Goal: Task Accomplishment & Management: Use online tool/utility

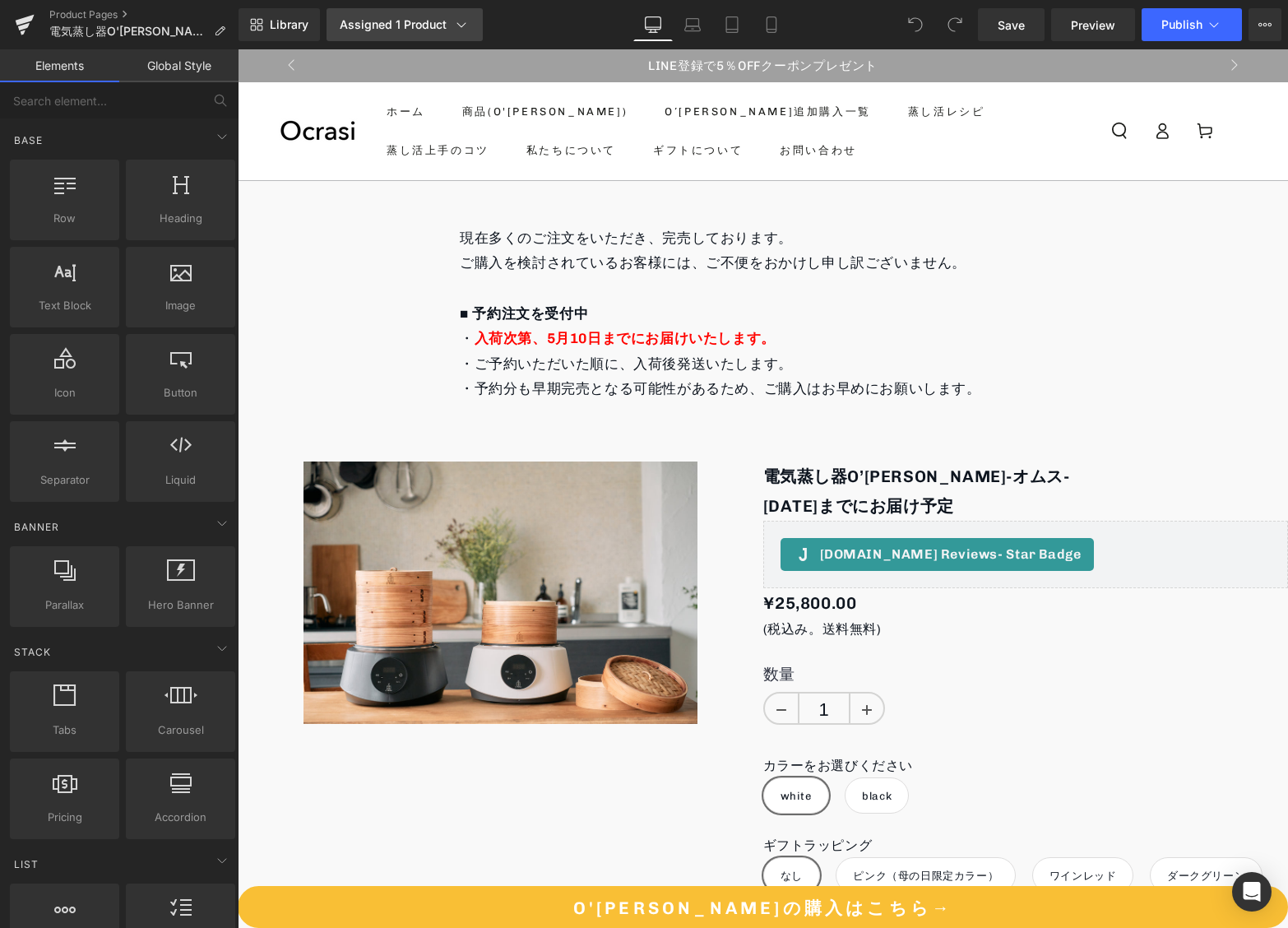
click at [407, 27] on div "Assigned 1 Product" at bounding box center [405, 24] width 130 height 16
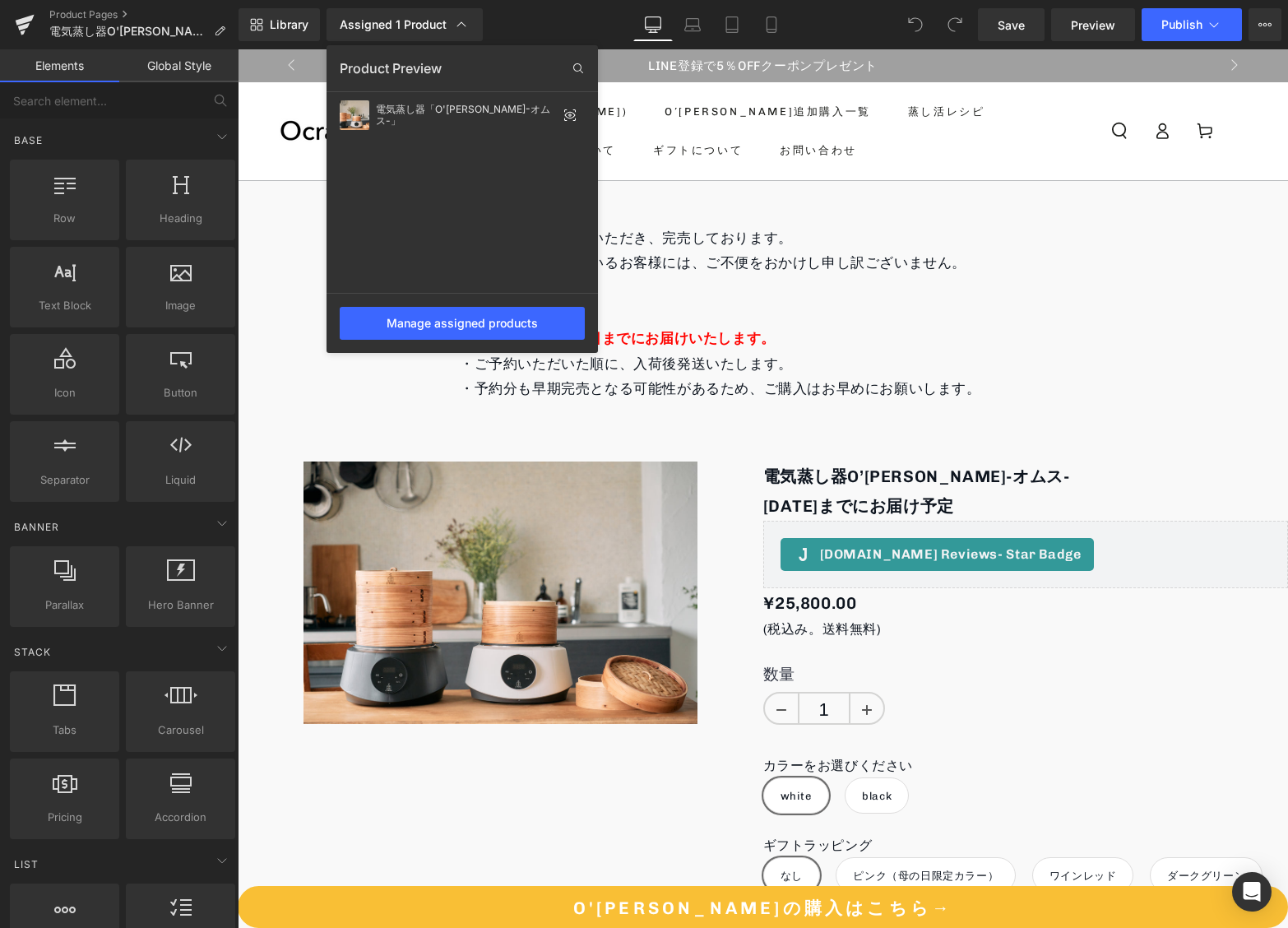
click at [564, 21] on div "Library Assigned 1 Product Product Preview 電気蒸し器「O'MUSU-オムス-」 Manage assigned p…" at bounding box center [763, 25] width 1050 height 33
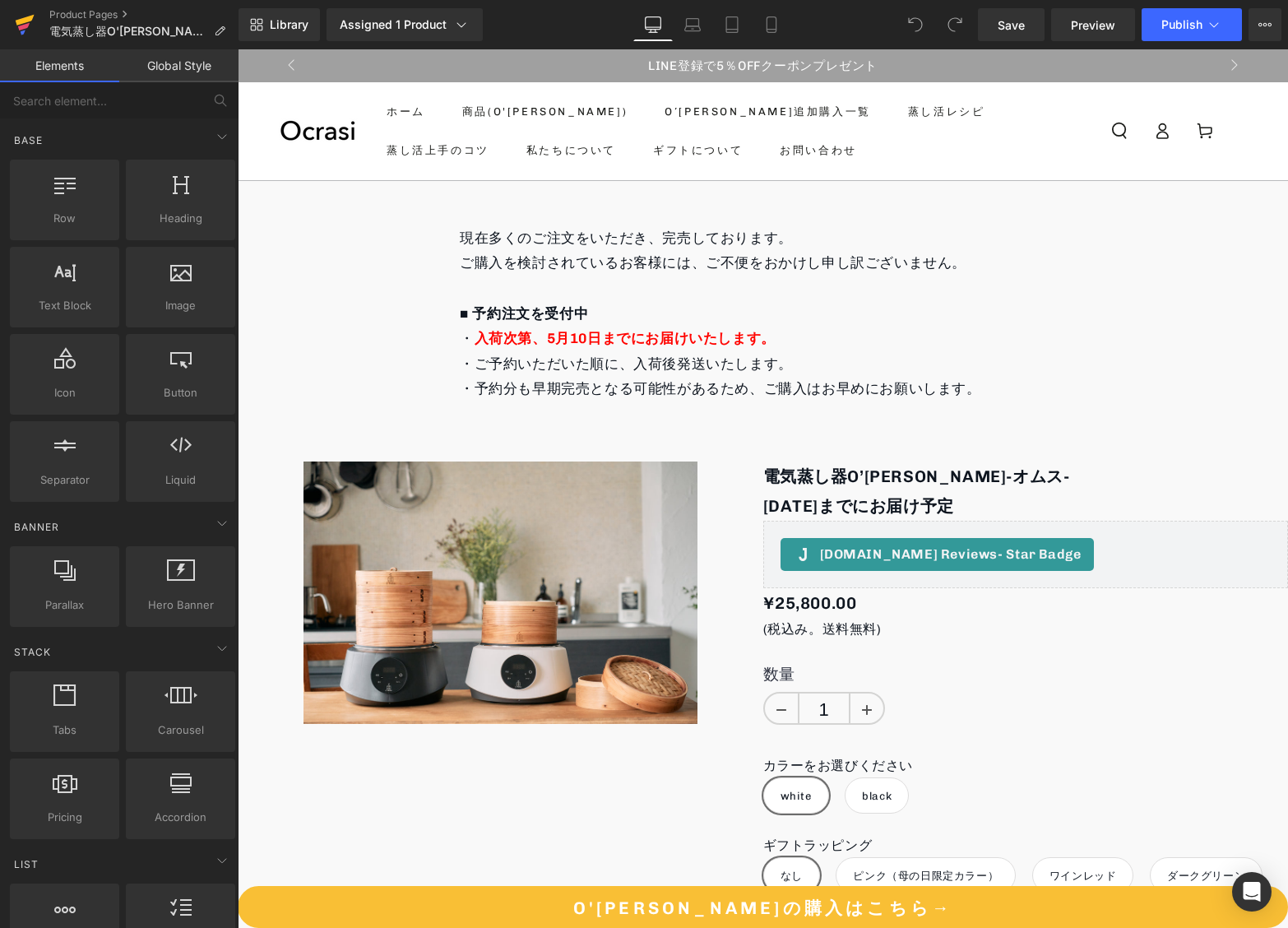
click at [28, 25] on icon at bounding box center [24, 27] width 11 height 8
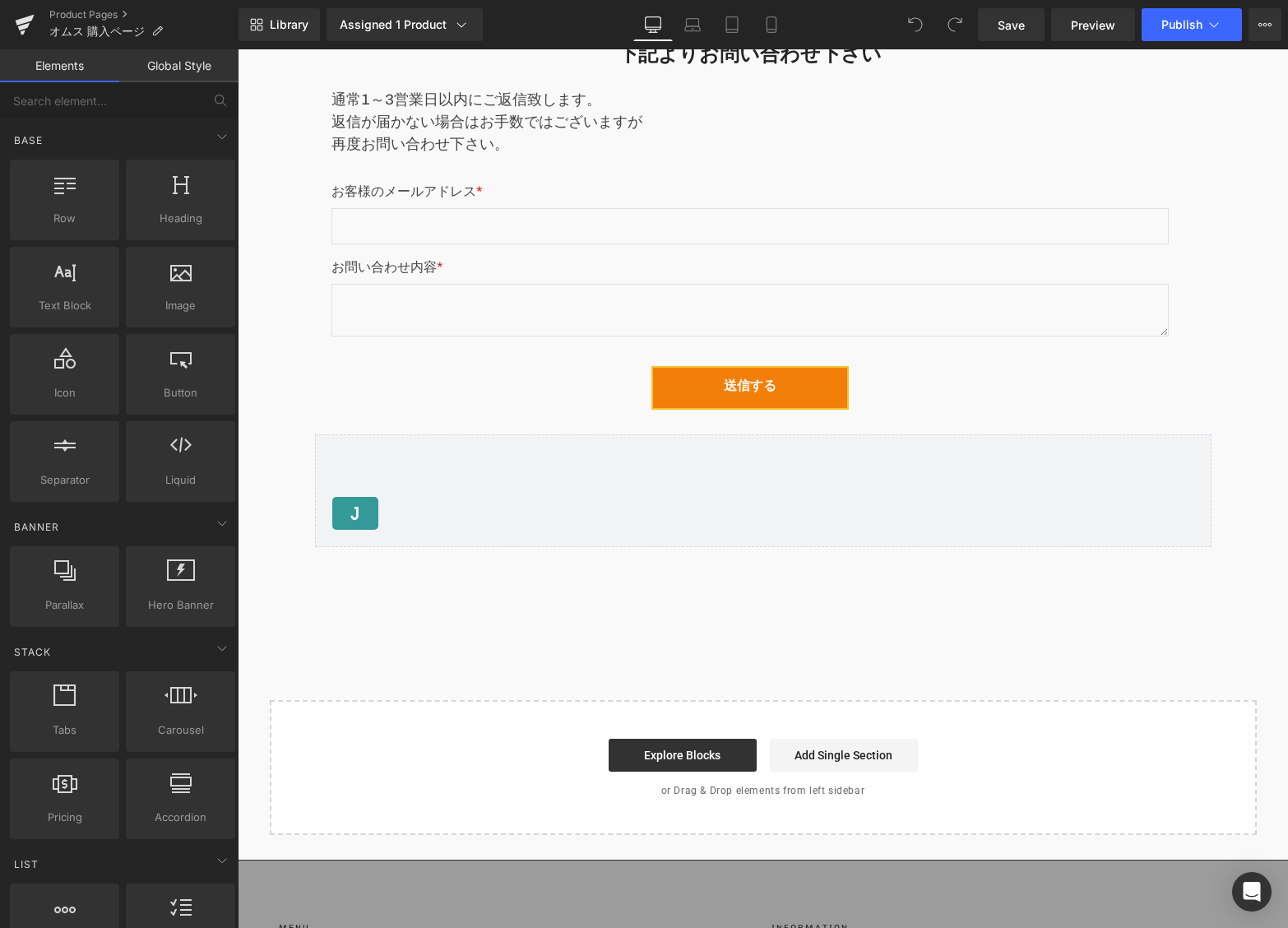
scroll to position [7717, 0]
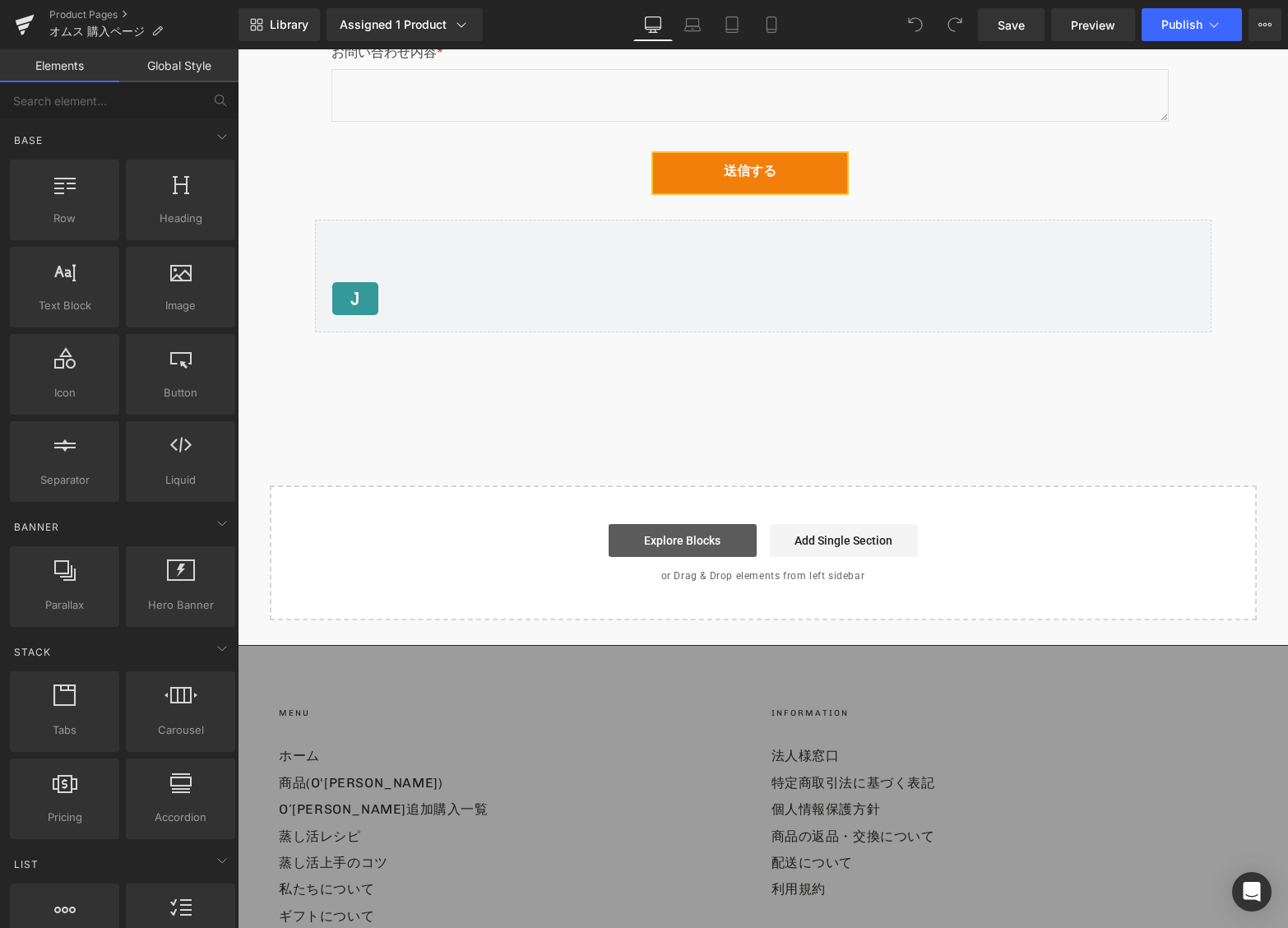
click at [711, 530] on link "Explore Blocks" at bounding box center [682, 540] width 148 height 33
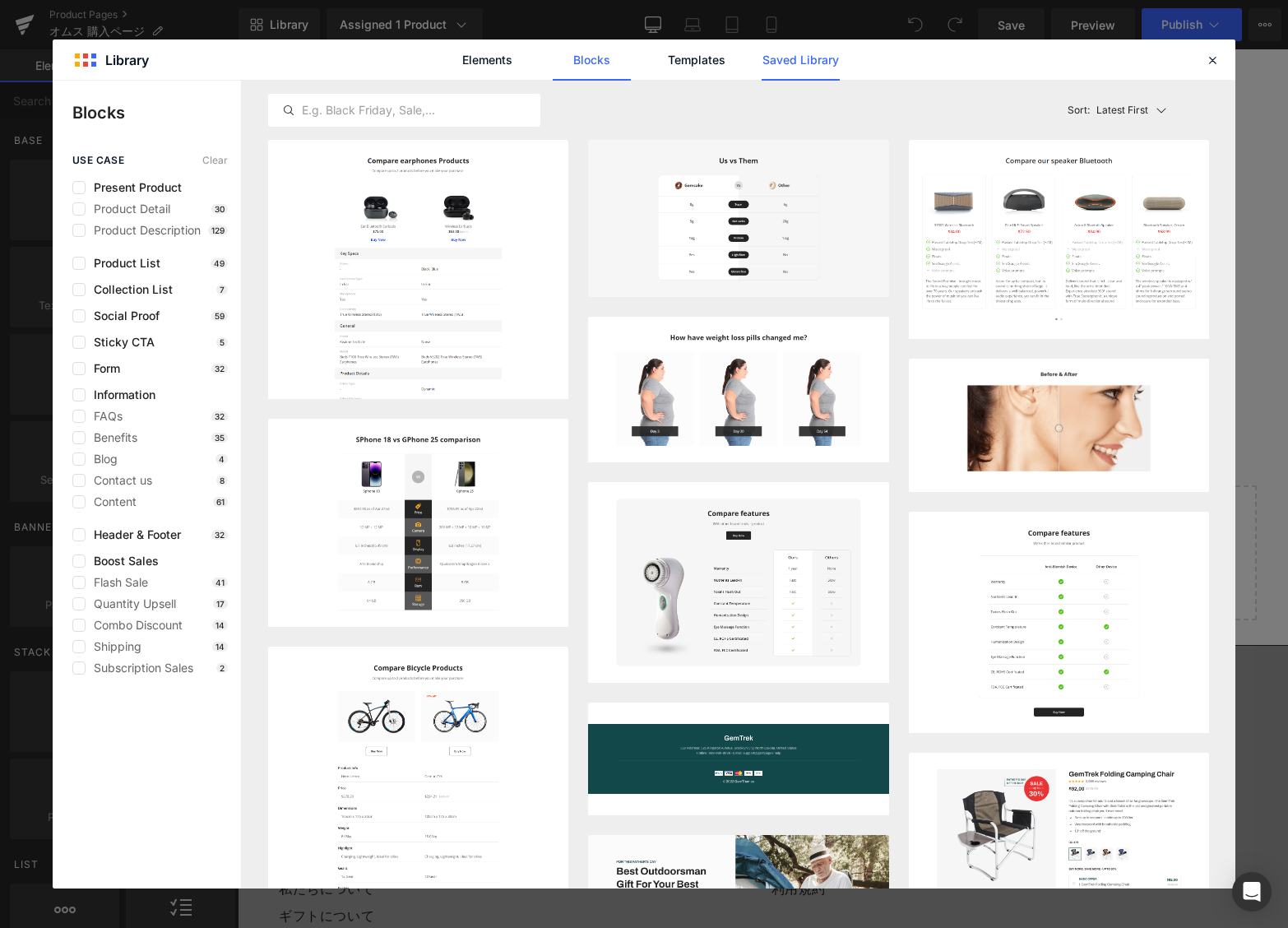
click at [795, 59] on link "Saved Library" at bounding box center [801, 59] width 78 height 41
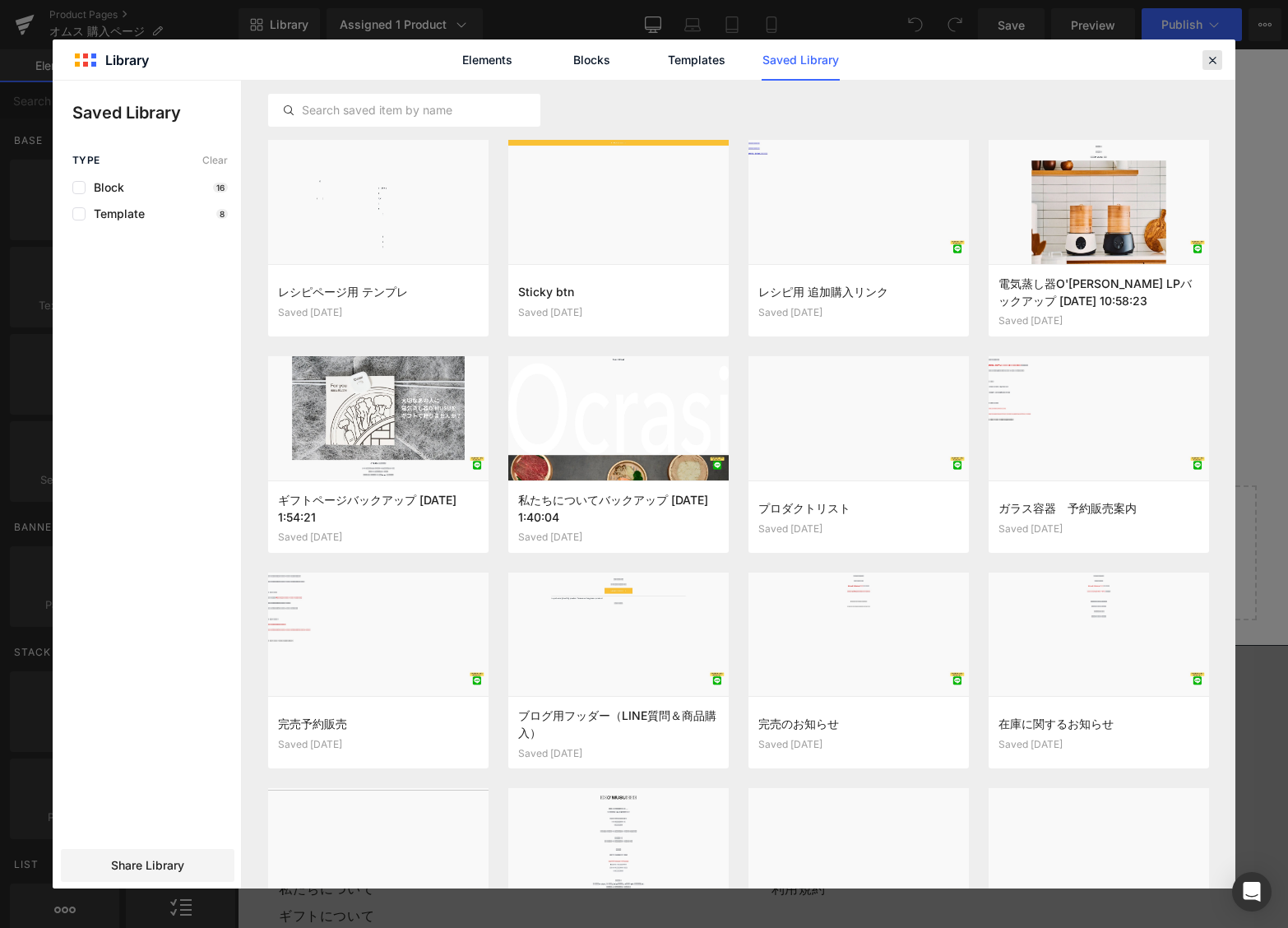
click at [1219, 63] on div at bounding box center [1212, 60] width 20 height 20
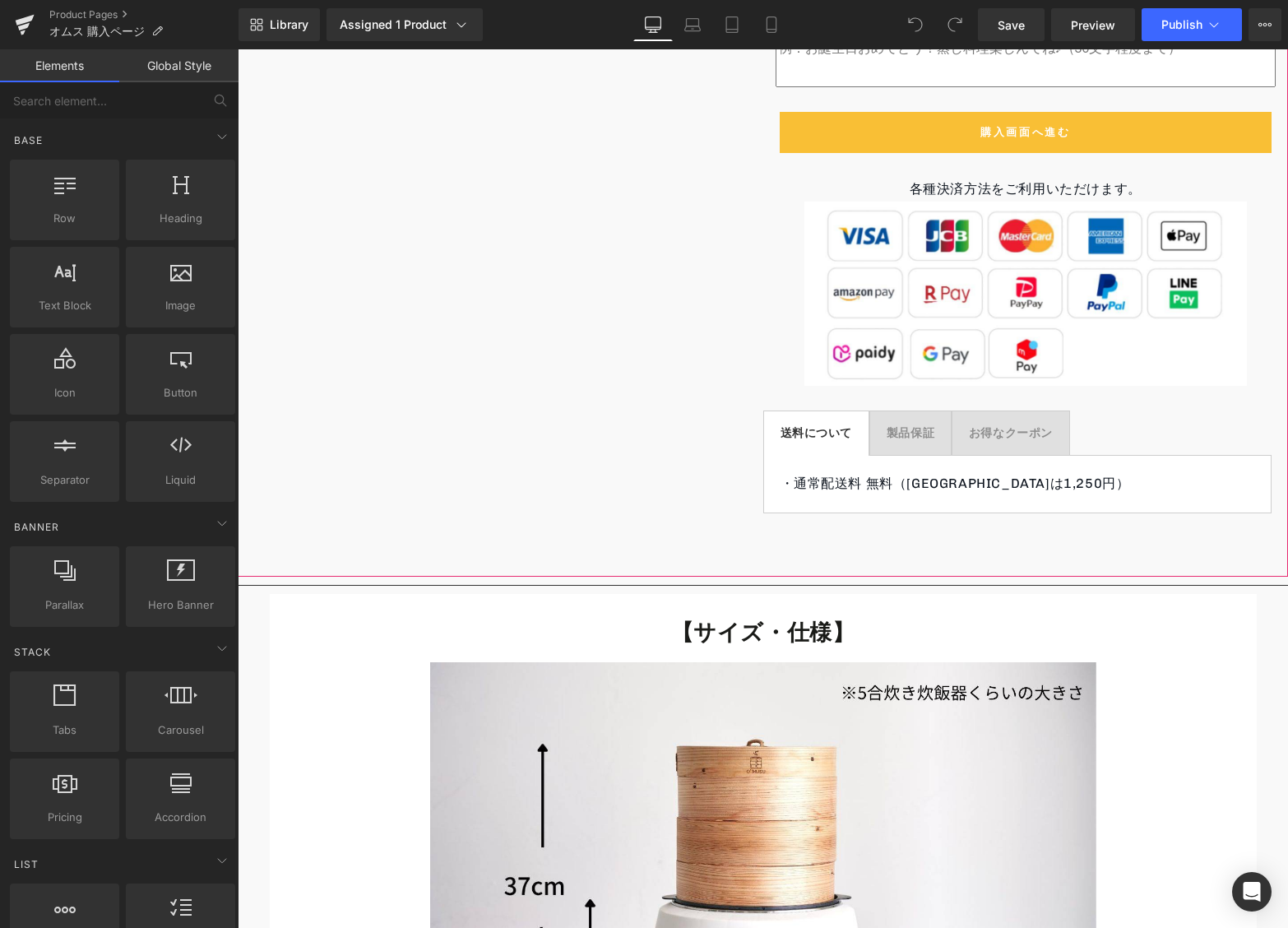
scroll to position [318, 0]
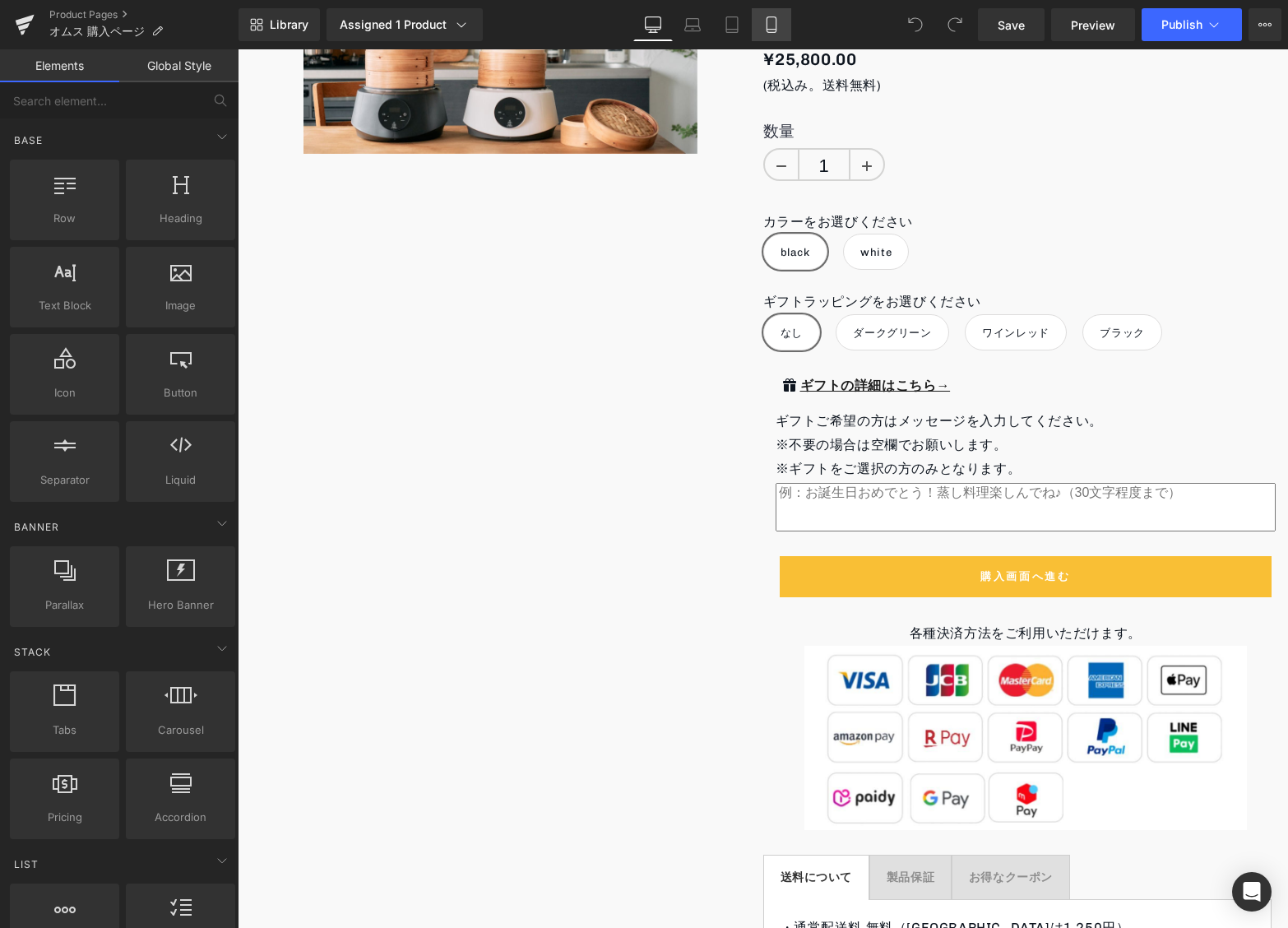
click at [766, 27] on icon at bounding box center [771, 24] width 16 height 16
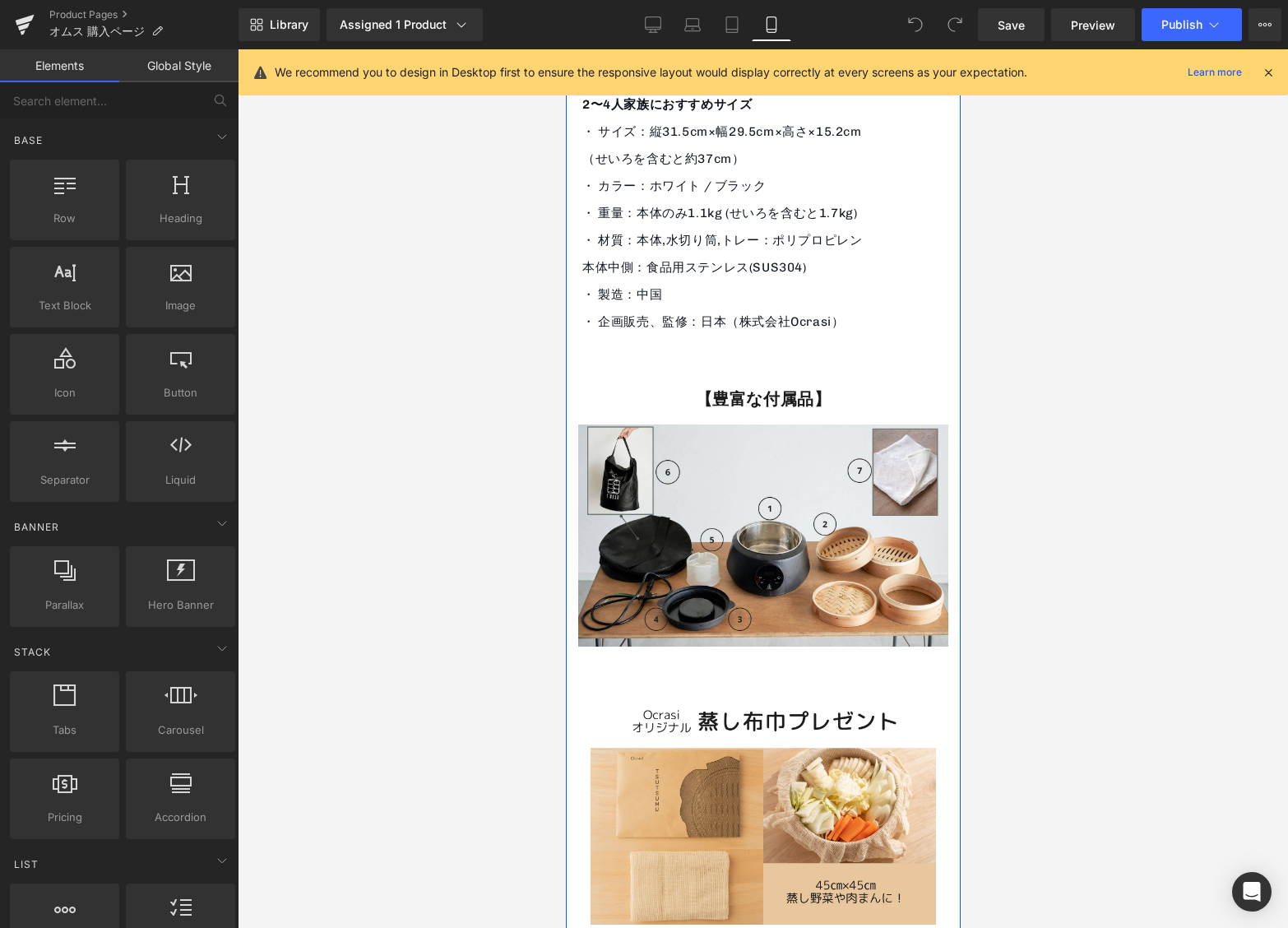
scroll to position [1154, 0]
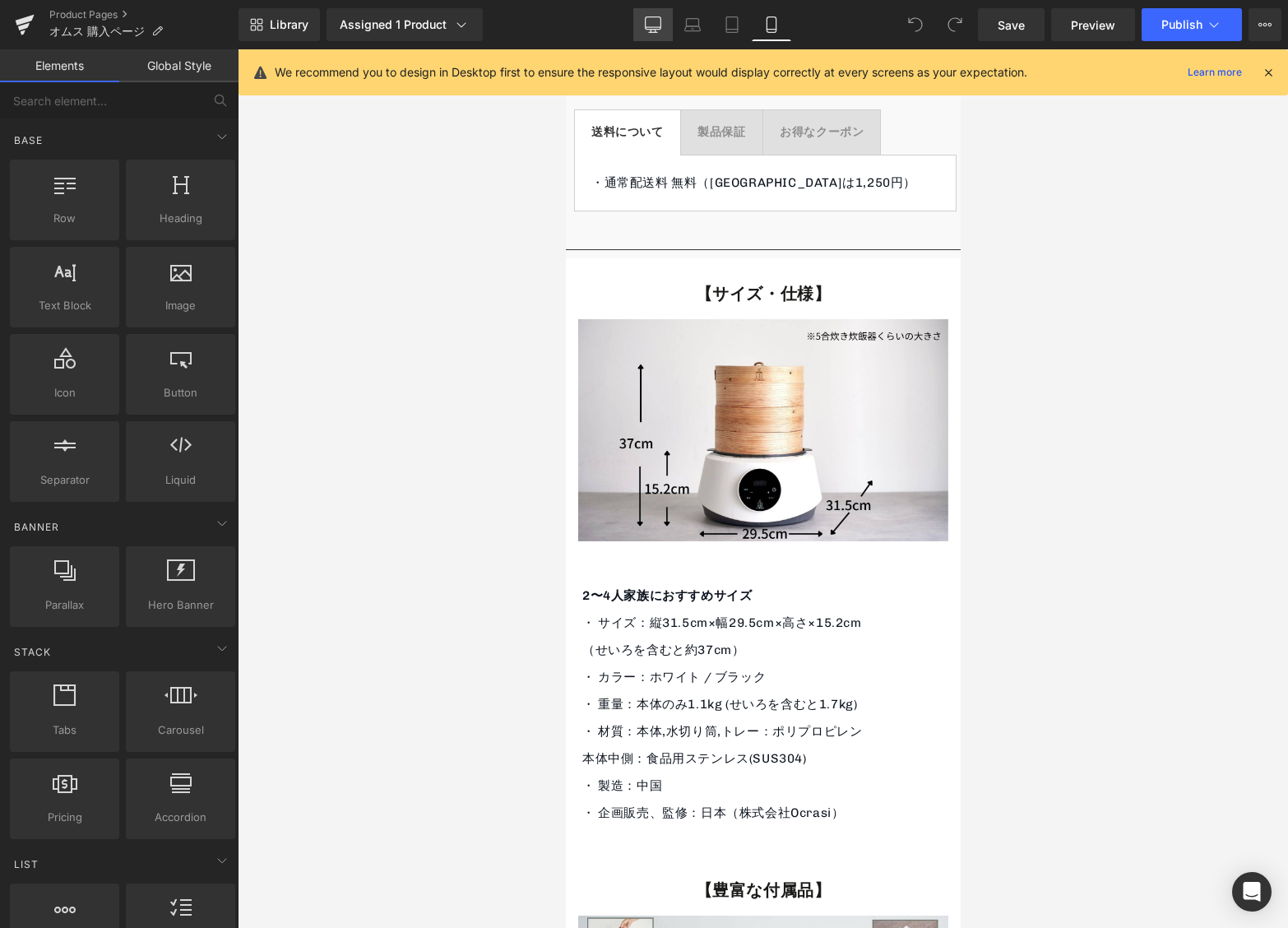
click at [667, 31] on link "Desktop" at bounding box center [653, 25] width 39 height 33
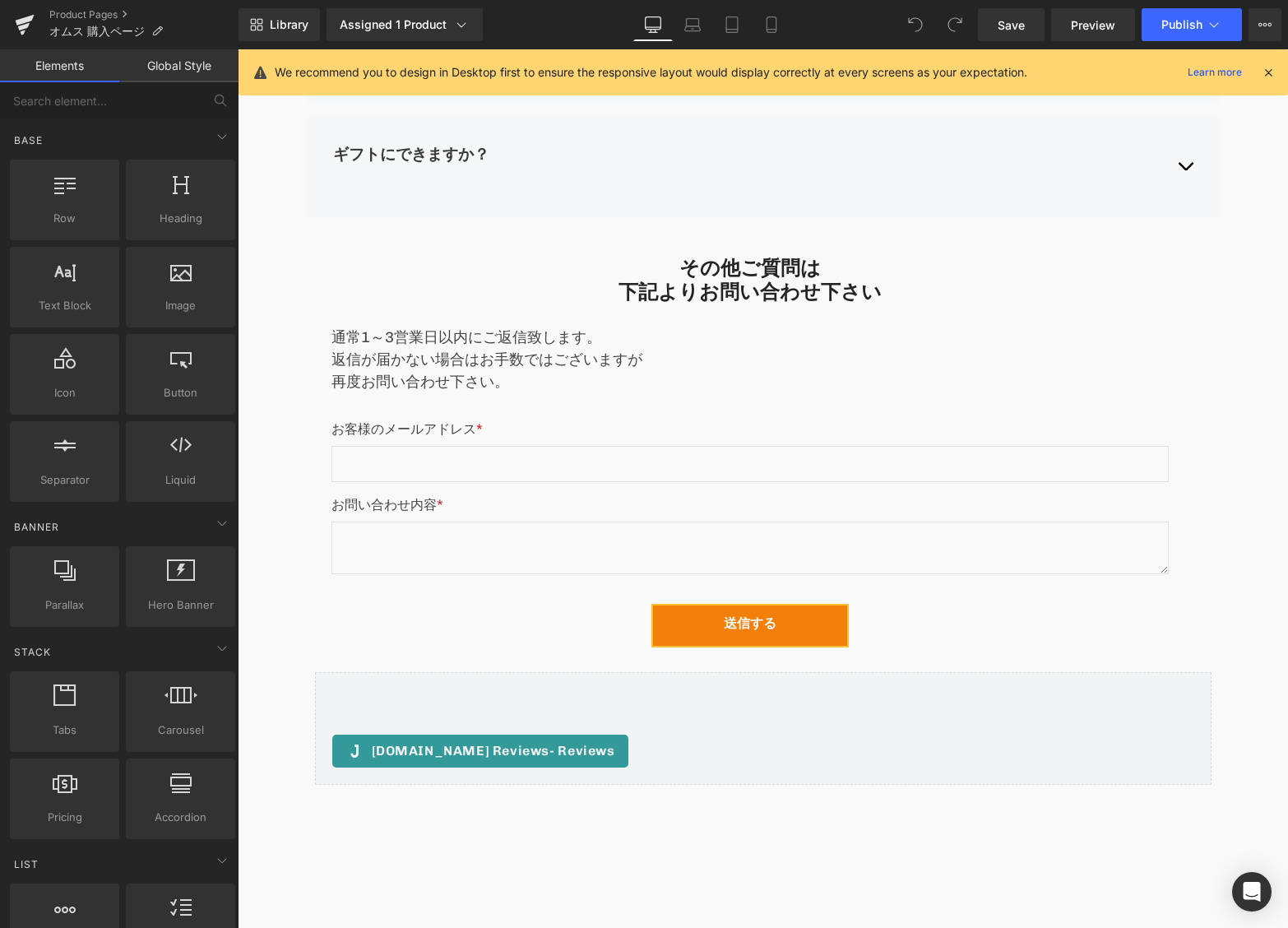
scroll to position [7757, 0]
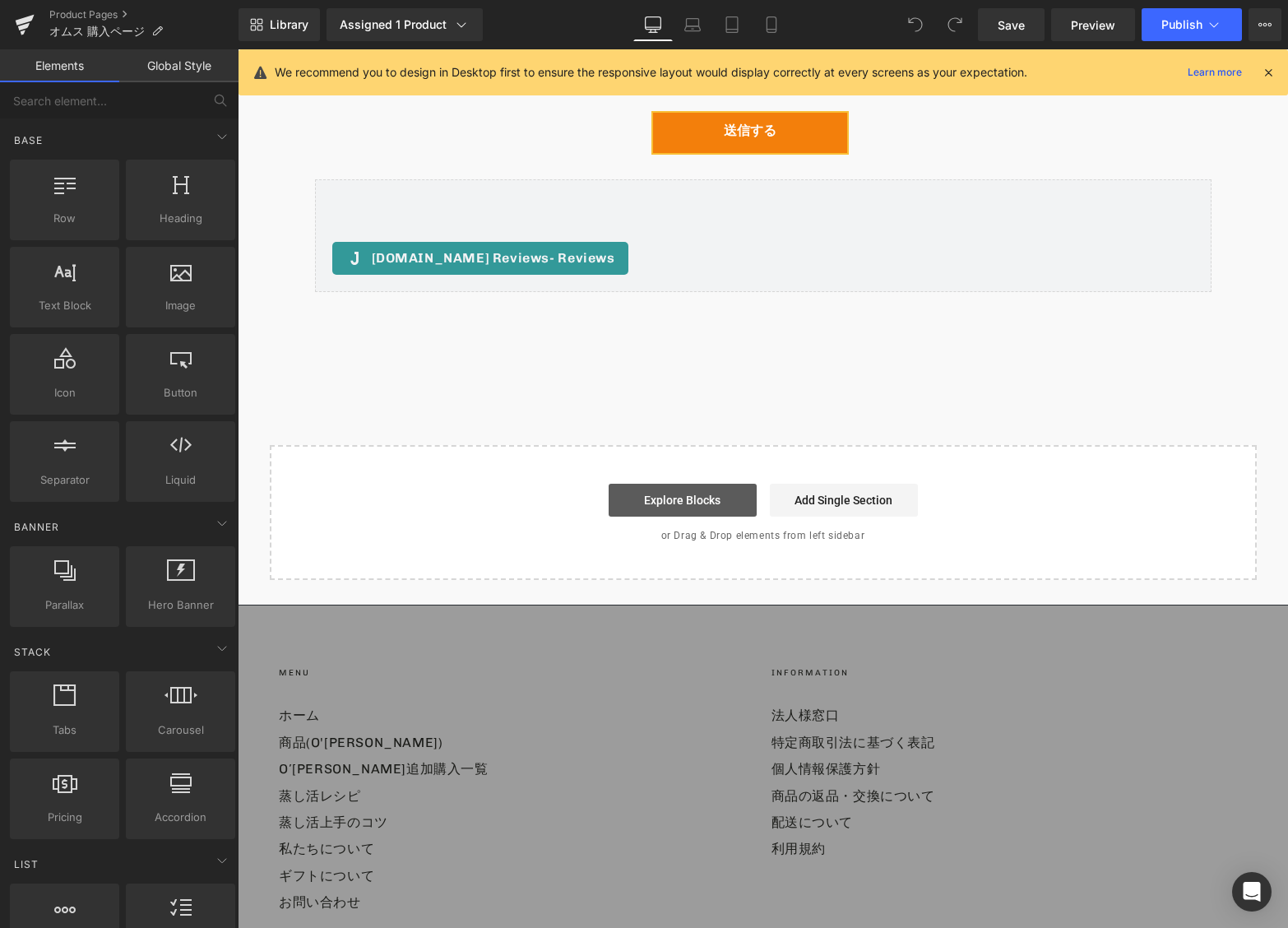
click at [691, 503] on link "Explore Blocks" at bounding box center [682, 500] width 148 height 33
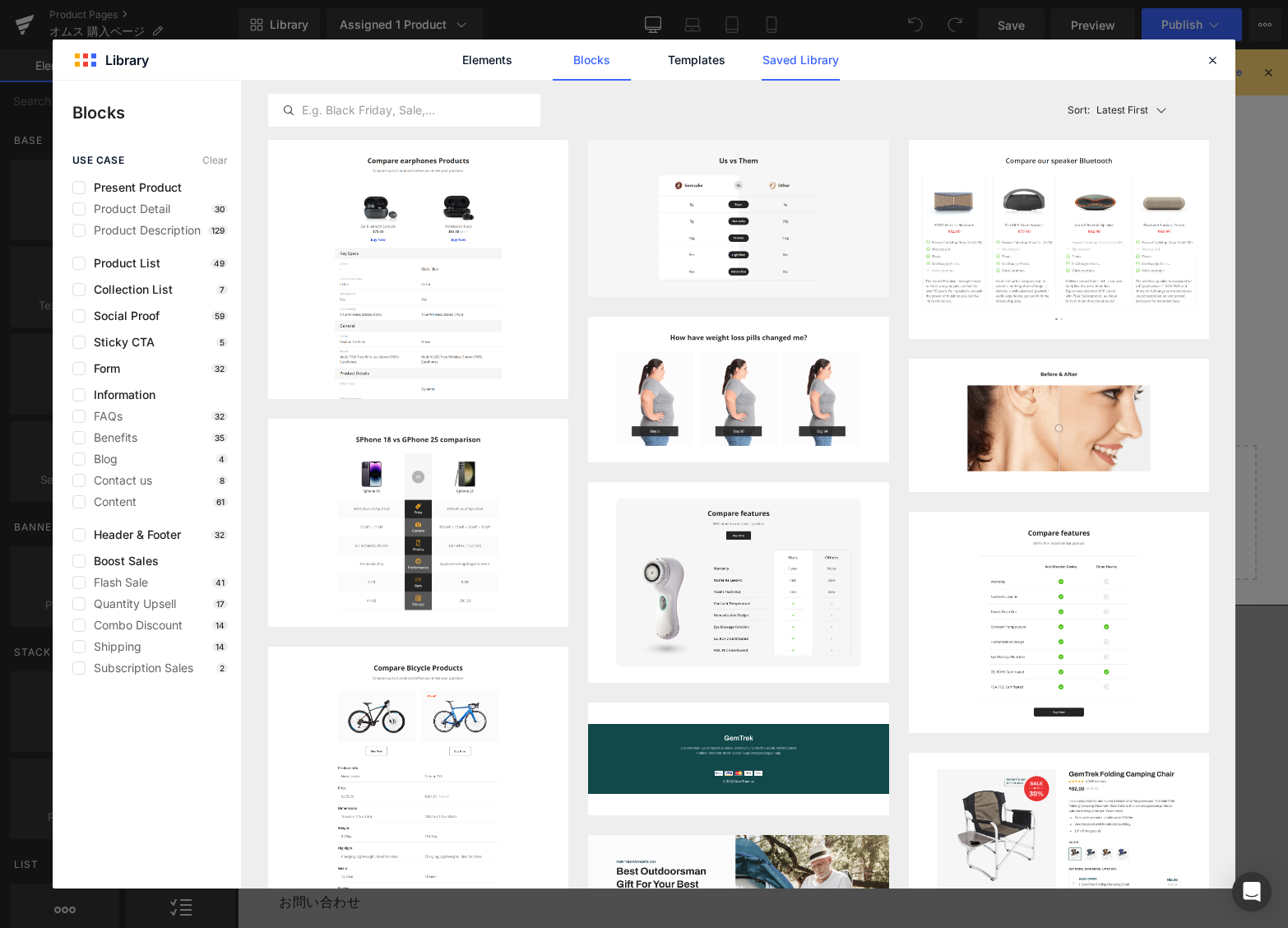
click at [806, 53] on link "Saved Library" at bounding box center [801, 59] width 78 height 41
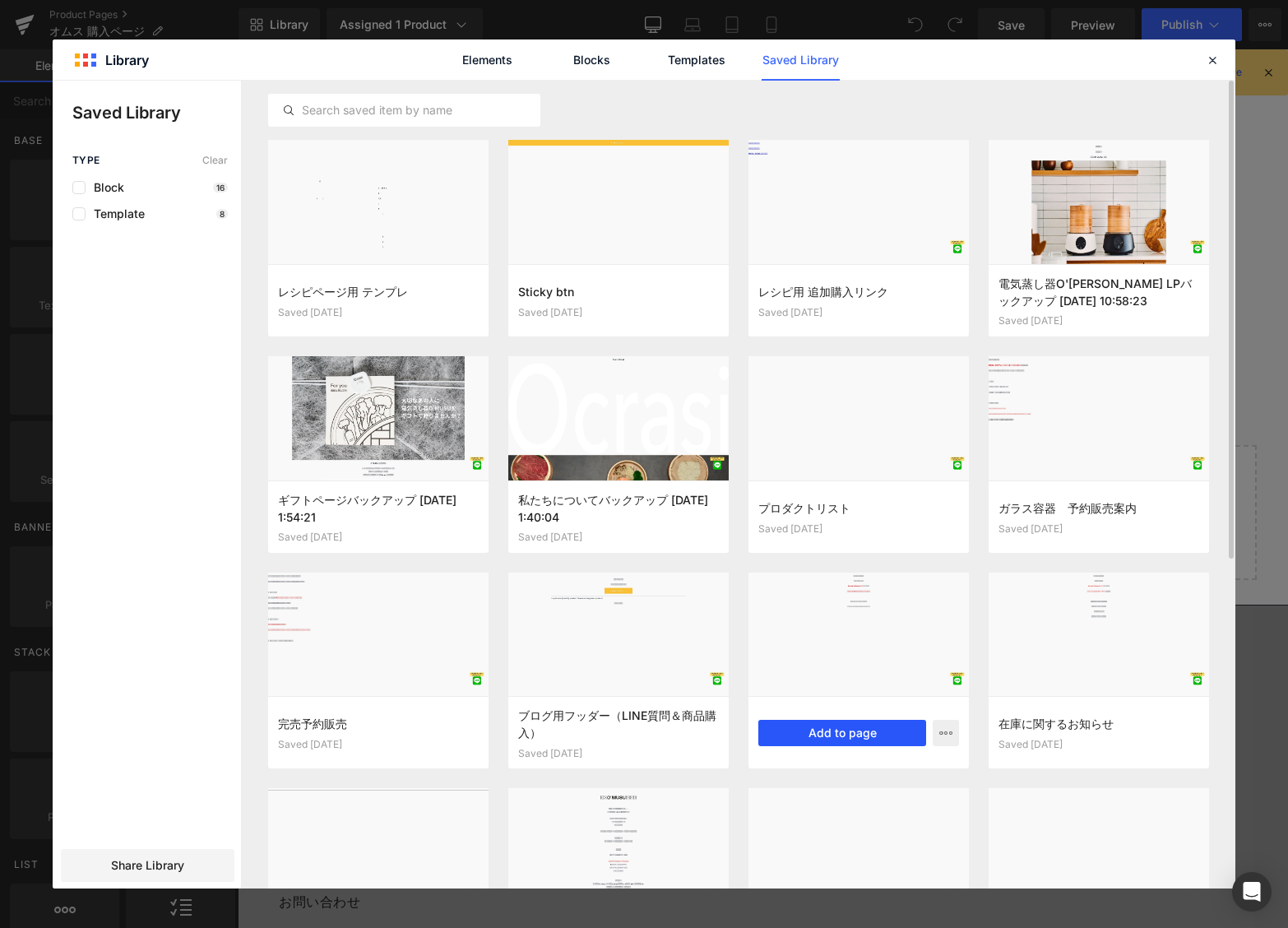
click at [829, 729] on button "Add to page" at bounding box center [842, 733] width 168 height 27
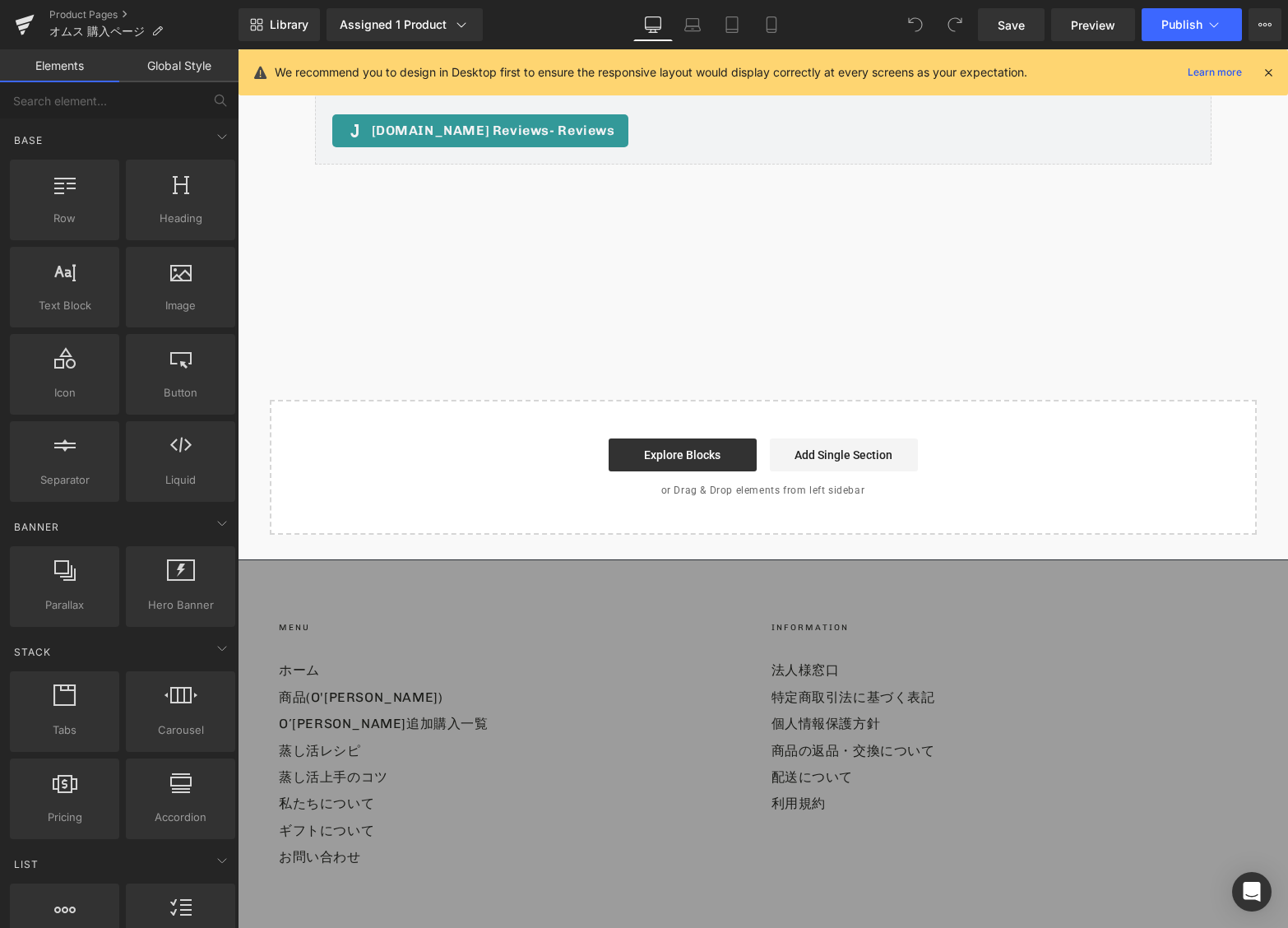
scroll to position [7946, 0]
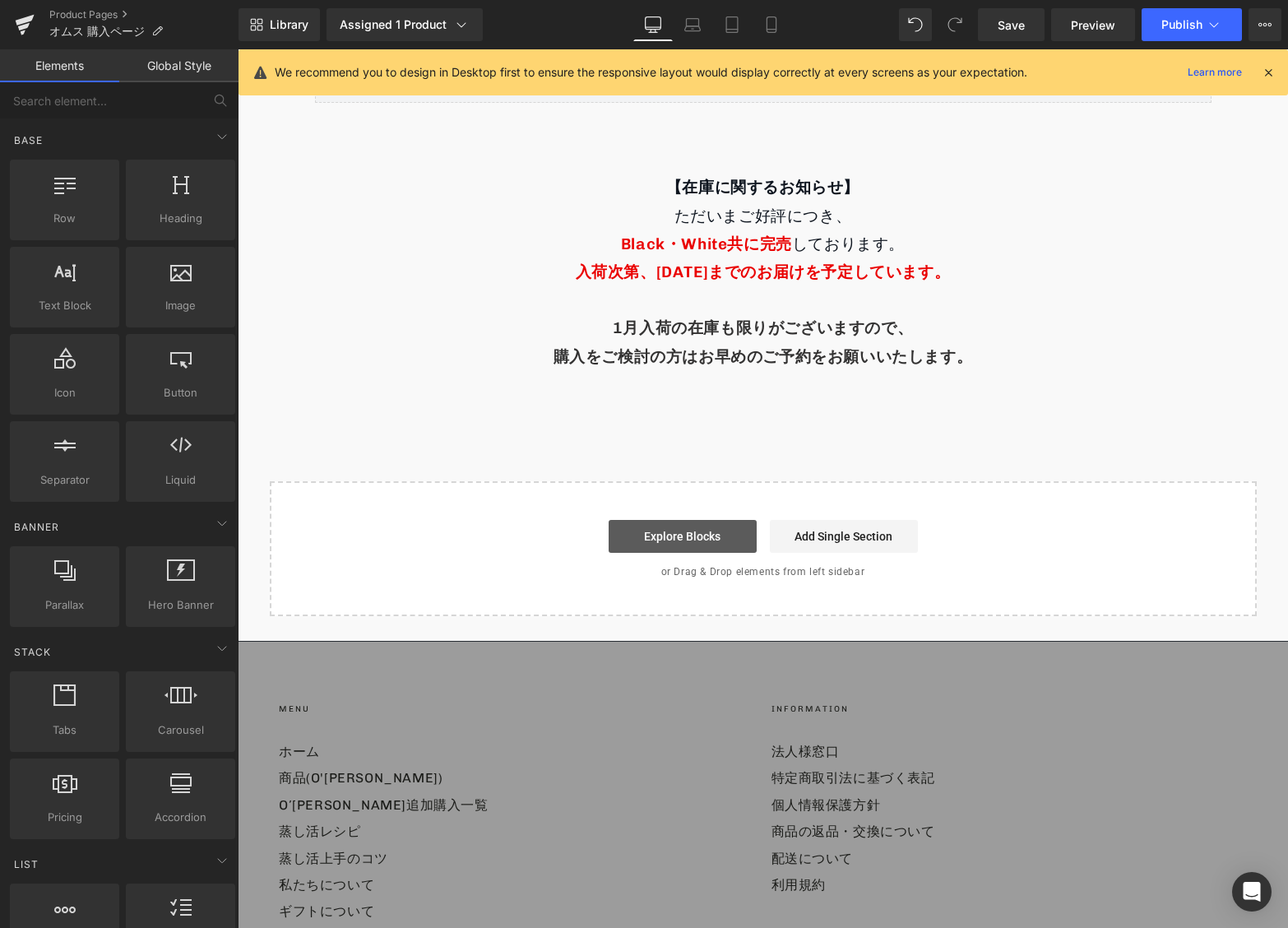
click at [719, 544] on link "Explore Blocks" at bounding box center [682, 536] width 148 height 33
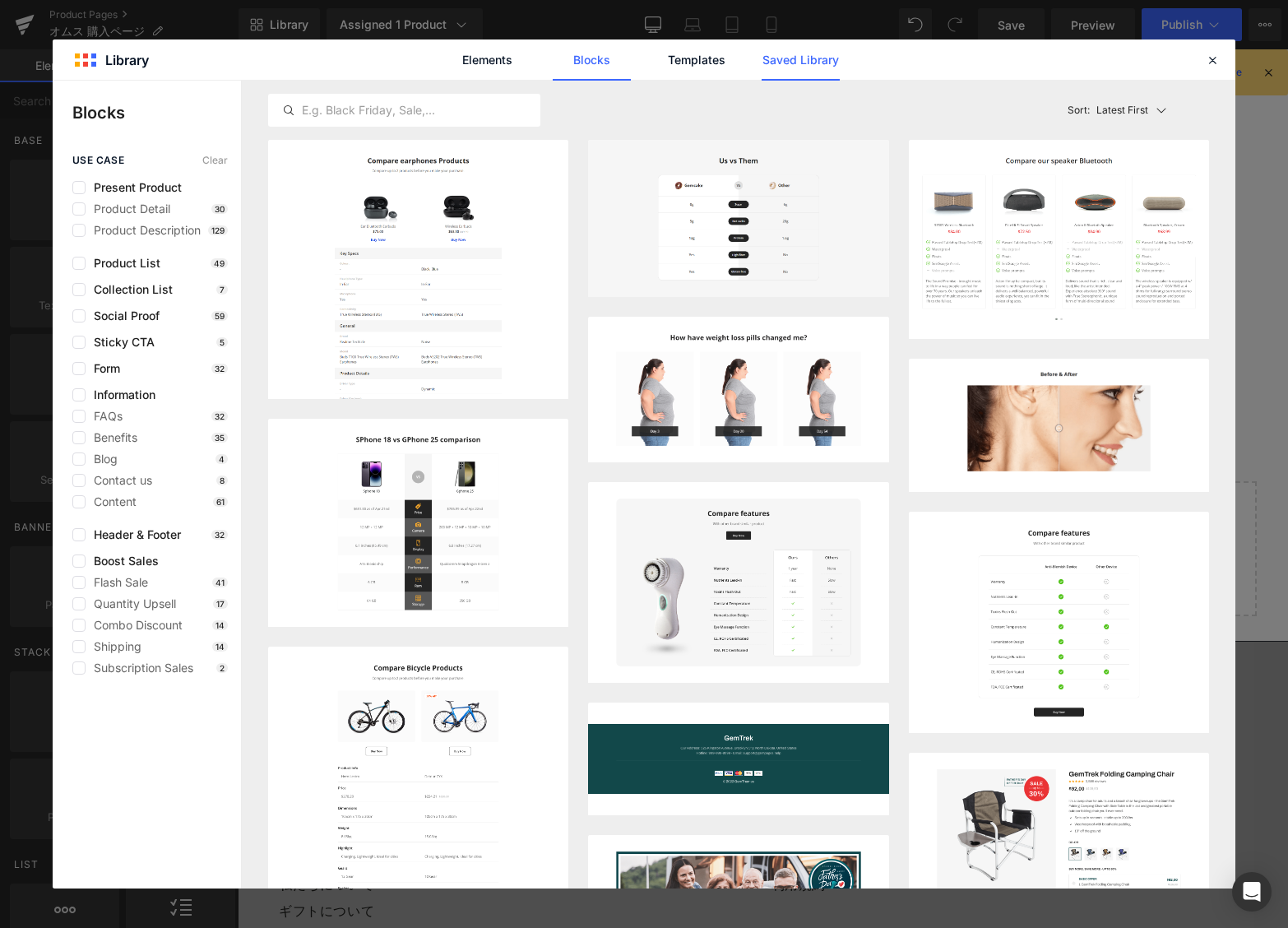
click at [770, 61] on link "Saved Library" at bounding box center [801, 59] width 78 height 41
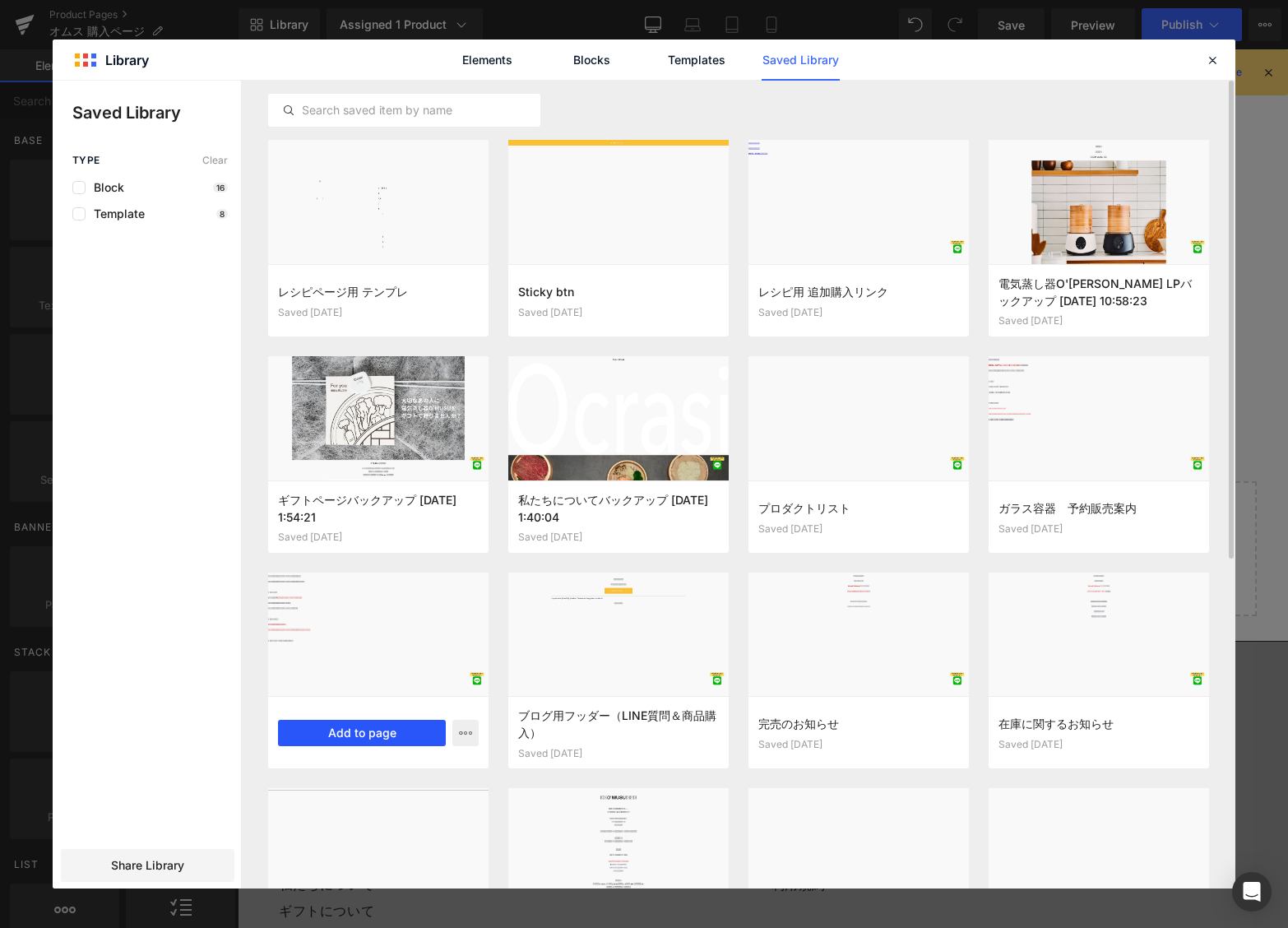
click at [381, 728] on button "Add to page" at bounding box center [362, 733] width 168 height 27
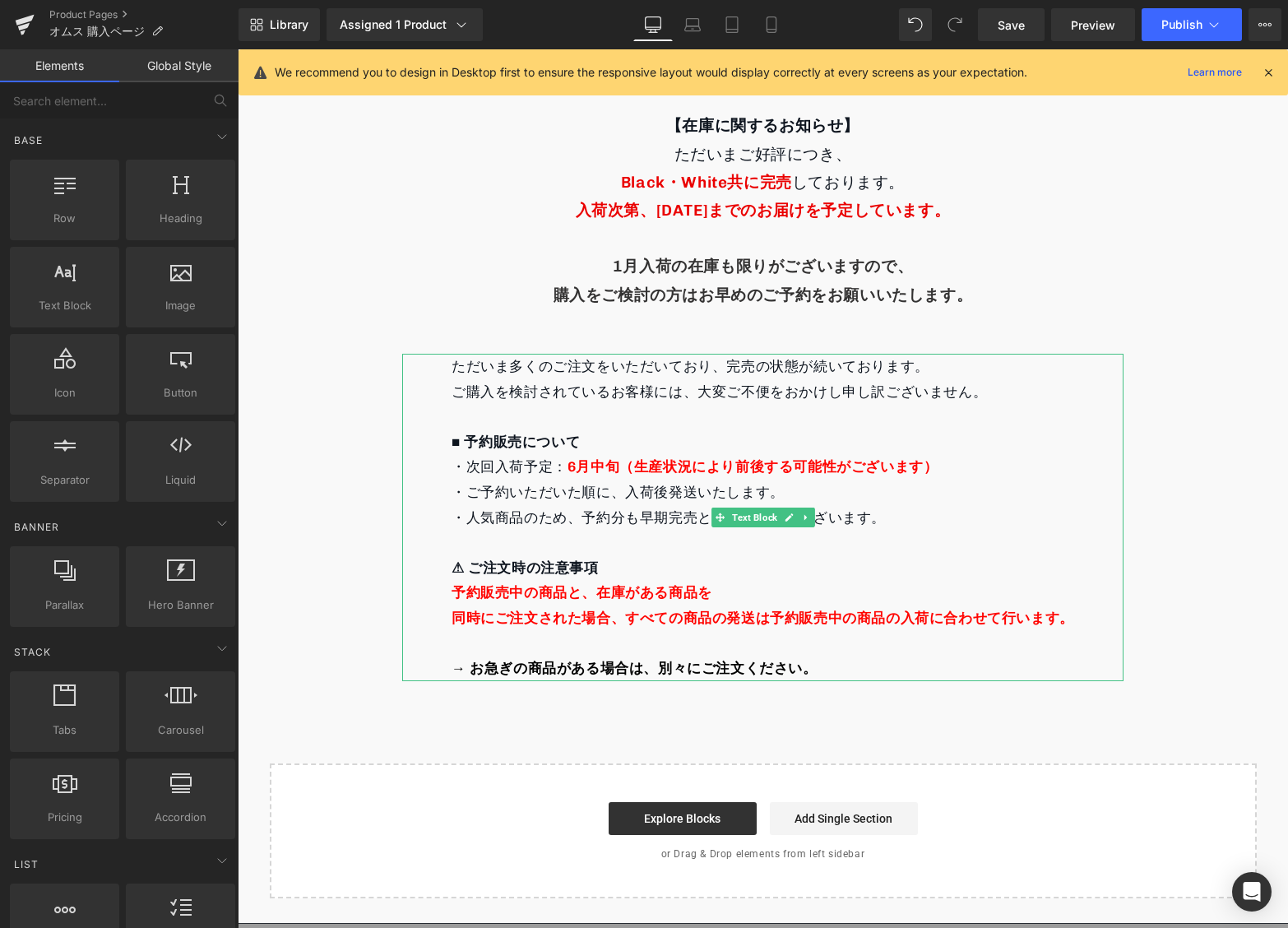
scroll to position [7975, 0]
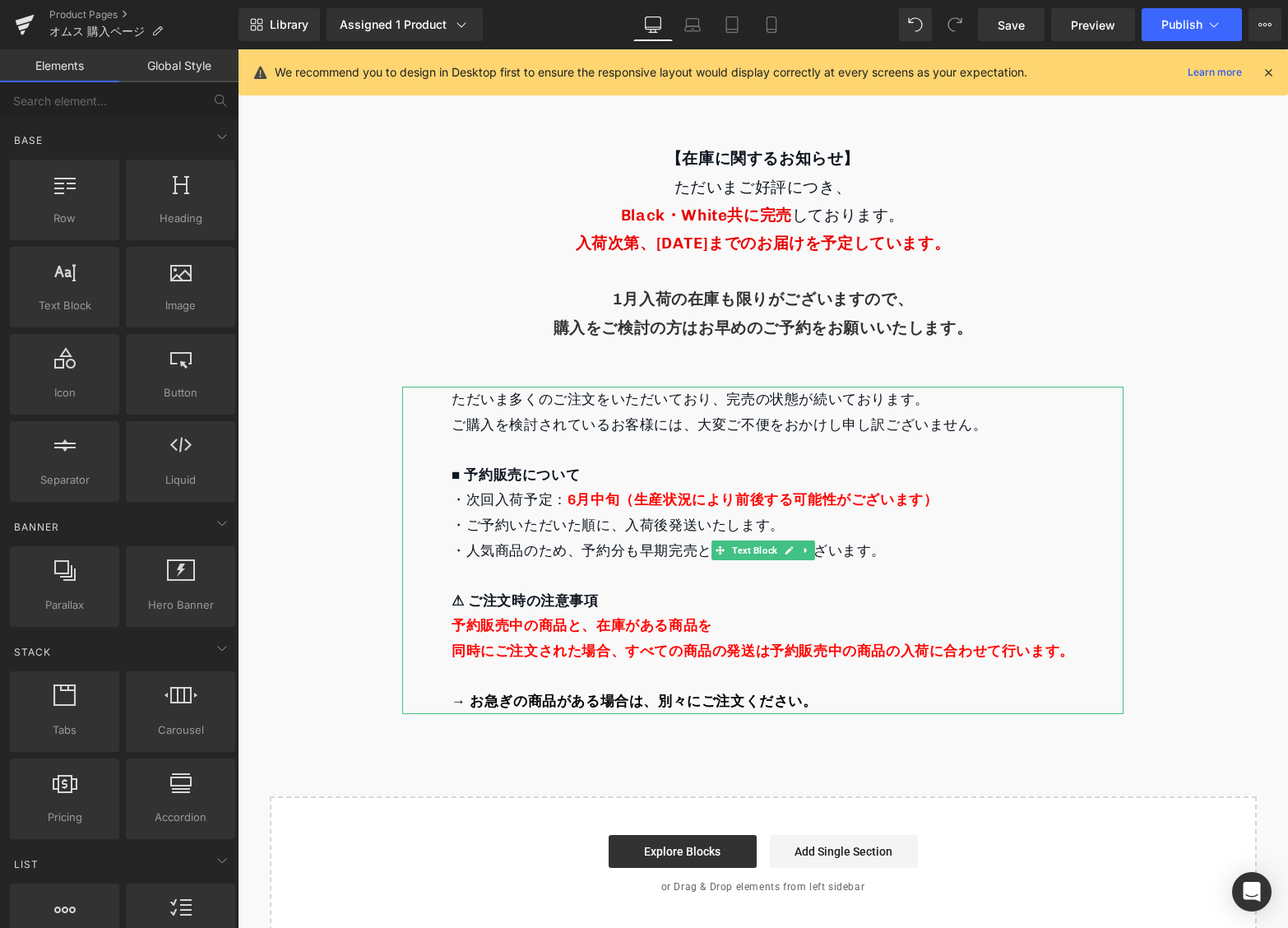
click at [702, 476] on p "■ 予約販売について" at bounding box center [763, 474] width 623 height 26
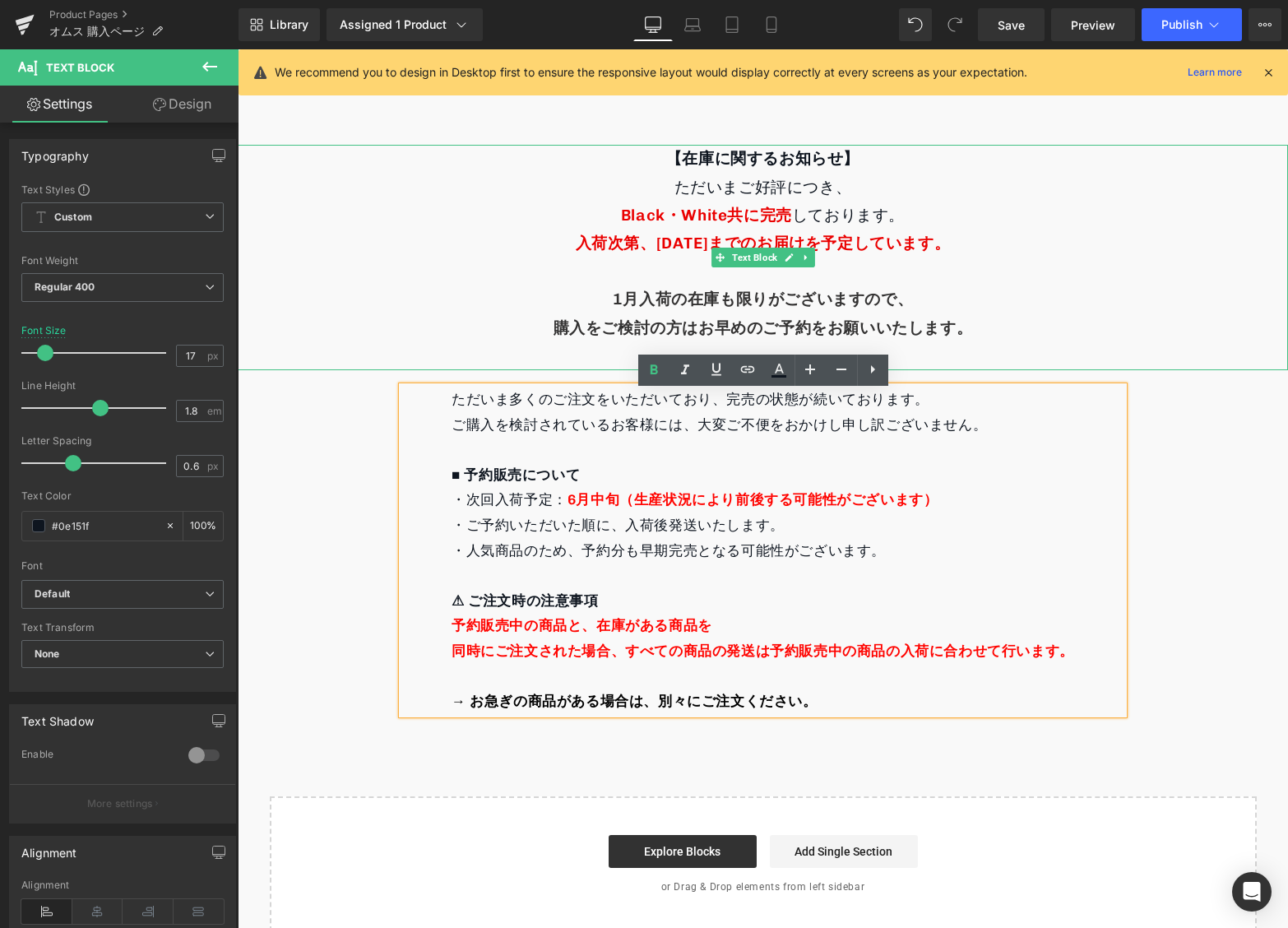
click at [679, 267] on p at bounding box center [763, 271] width 1051 height 28
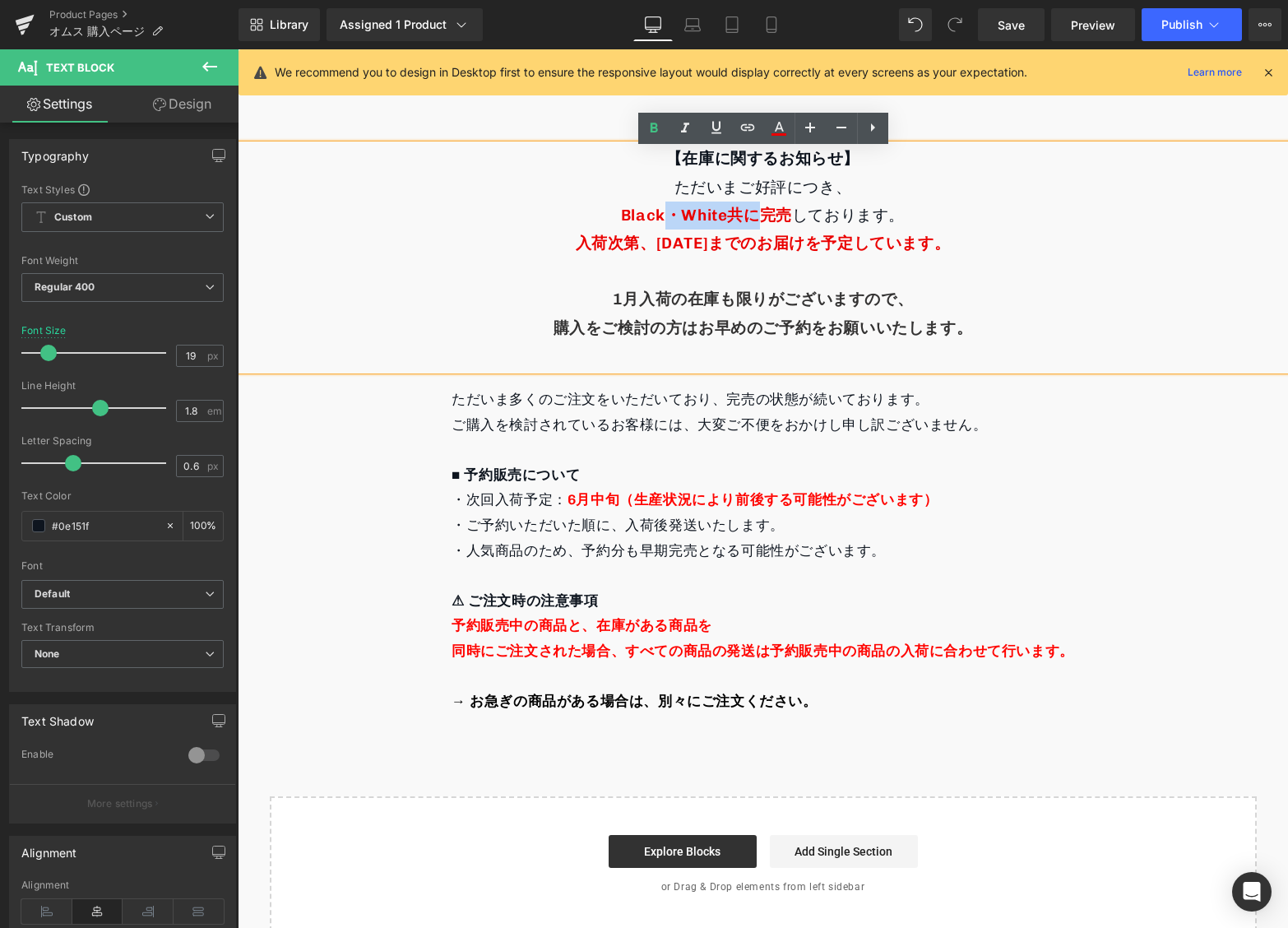
drag, startPoint x: 671, startPoint y: 222, endPoint x: 761, endPoint y: 218, distance: 90.1
click at [761, 218] on span "Black・White共に完売" at bounding box center [707, 215] width 171 height 19
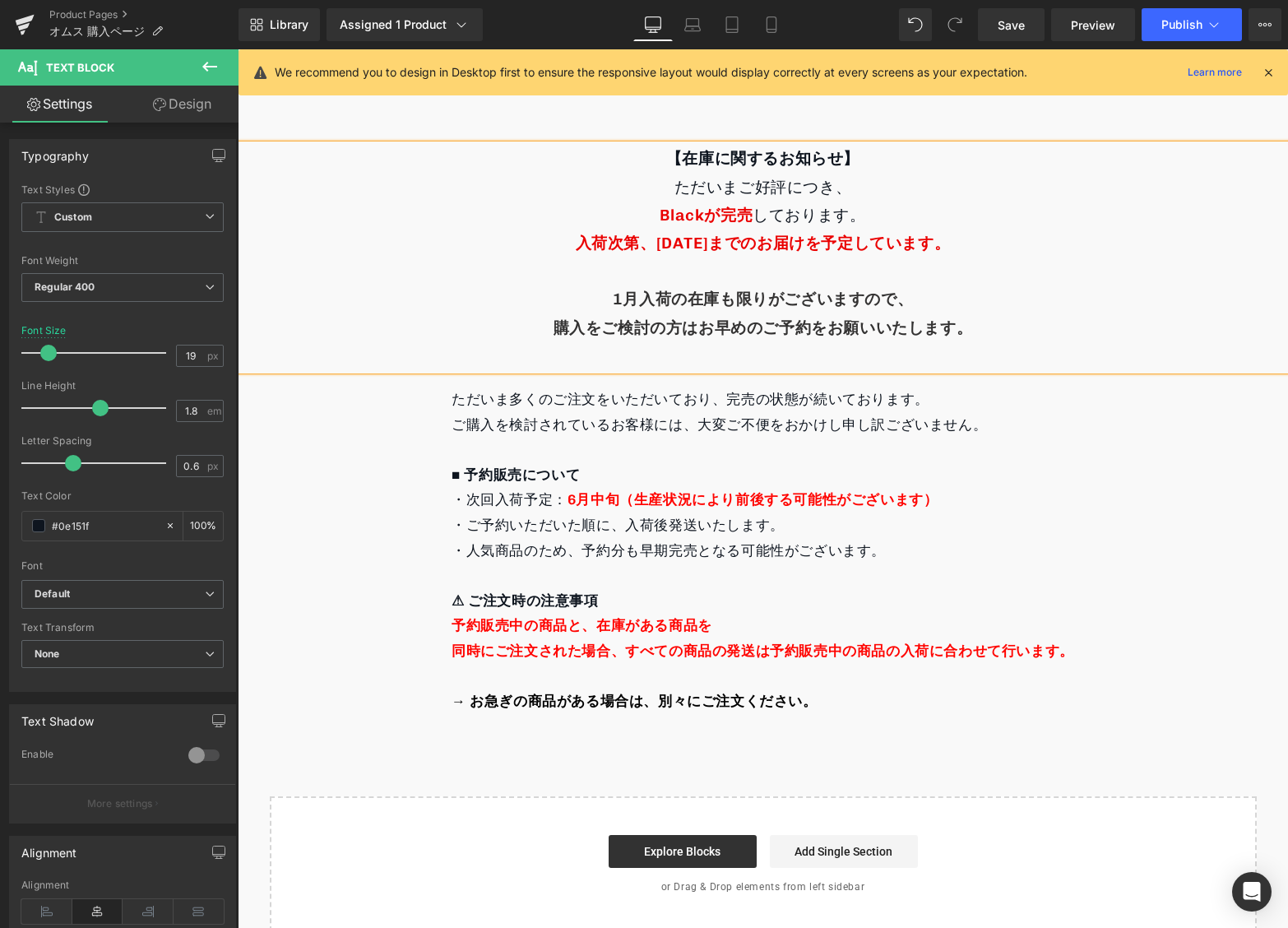
click at [925, 214] on p "Blackが完売 しております。" at bounding box center [763, 215] width 1051 height 28
click at [707, 251] on strong "入荷次第、1月31日までのお届けを予定しています。" at bounding box center [763, 243] width 375 height 19
click at [597, 250] on strong "次回入荷後、10月15日までにお届けを予定しています。" at bounding box center [763, 243] width 391 height 19
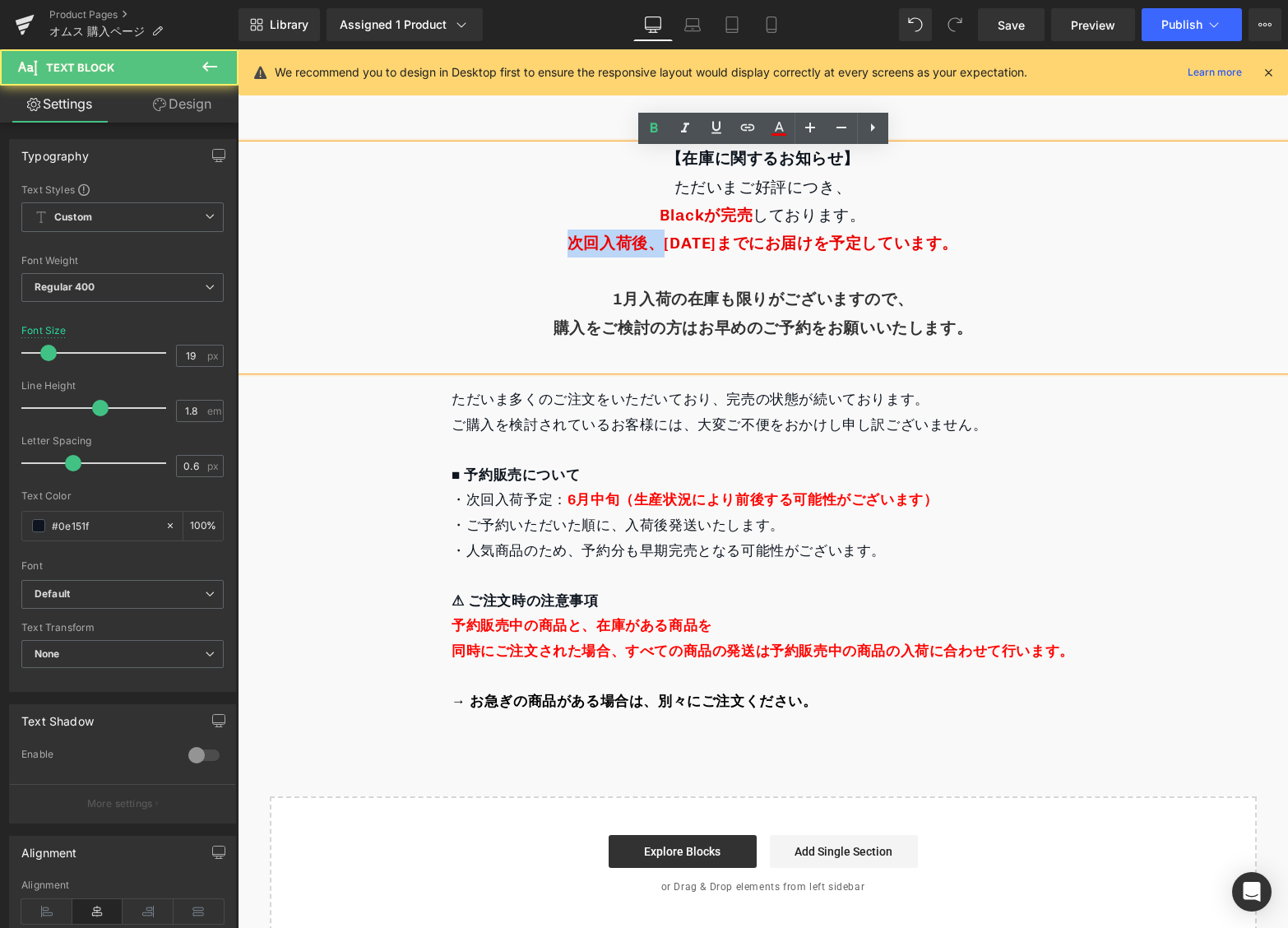
drag, startPoint x: 553, startPoint y: 246, endPoint x: 645, endPoint y: 248, distance: 92.0
click at [645, 248] on p "次回入荷後、10月15日までにお届けを予定しています。" at bounding box center [763, 243] width 1051 height 28
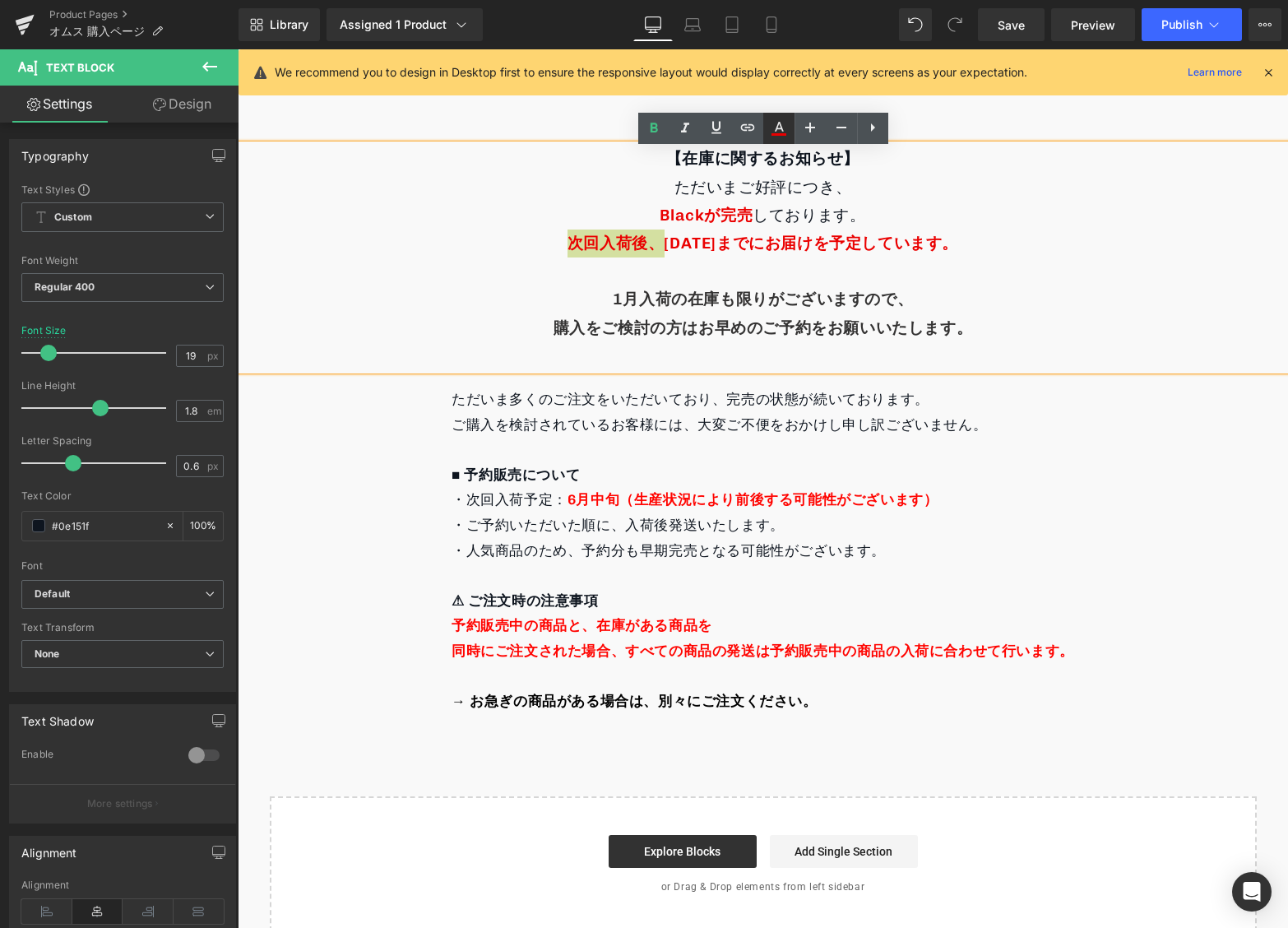
click at [772, 126] on icon at bounding box center [778, 128] width 20 height 20
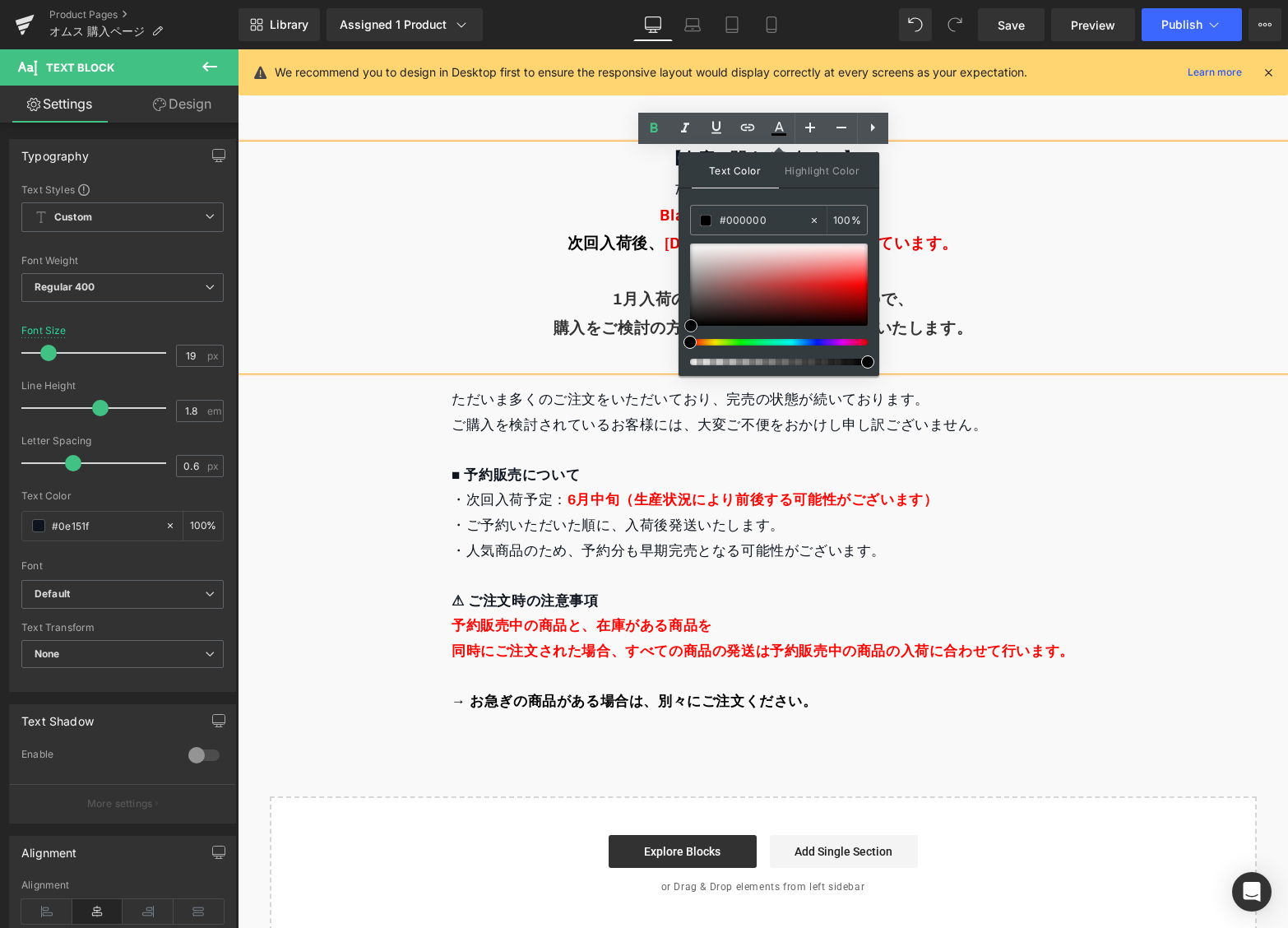
drag, startPoint x: 870, startPoint y: 287, endPoint x: 690, endPoint y: 331, distance: 185.3
click at [692, 330] on span at bounding box center [691, 326] width 13 height 13
click at [617, 298] on span "1月入荷の在庫も限りがございますので、" at bounding box center [762, 299] width 300 height 19
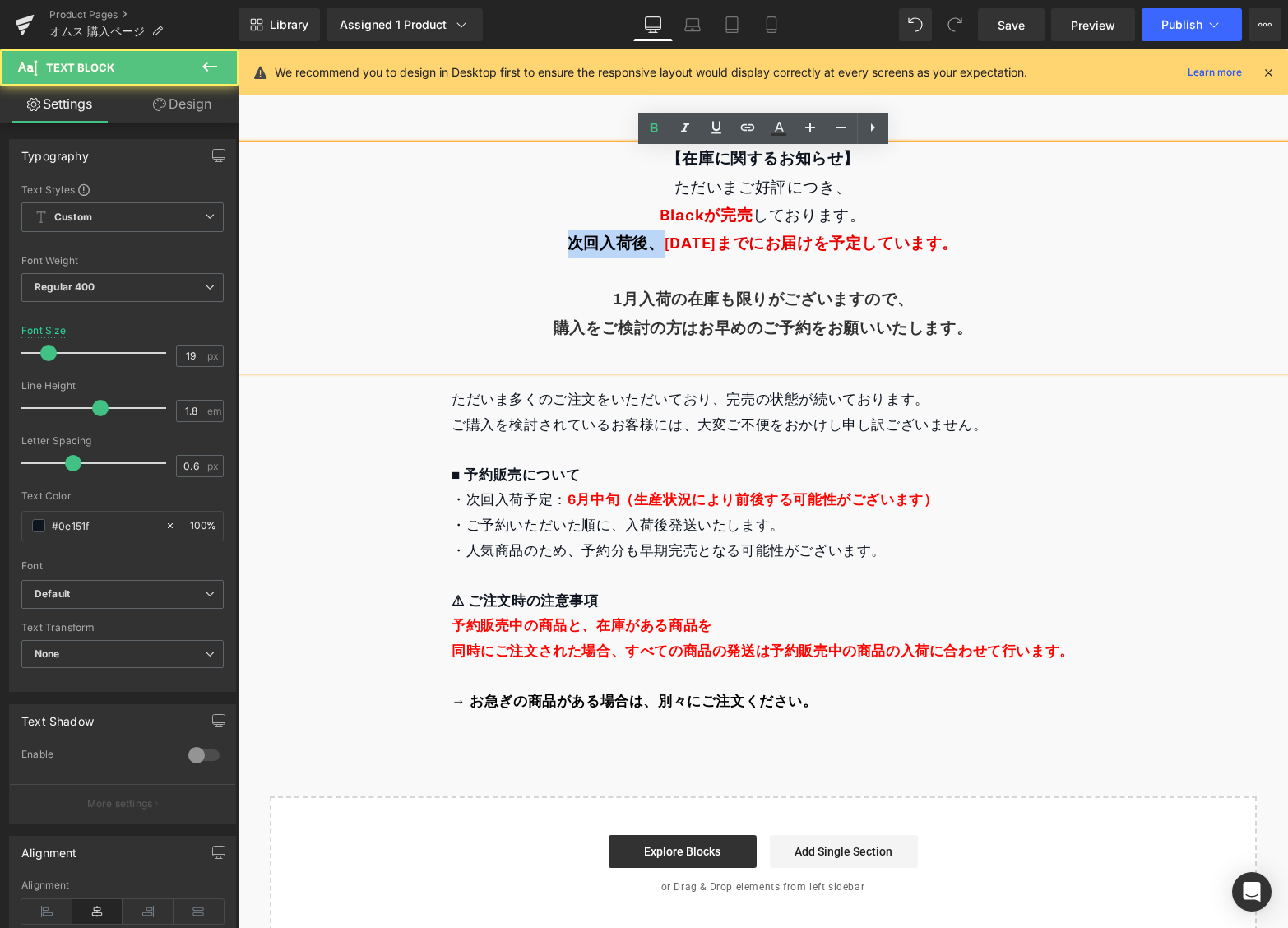
drag, startPoint x: 657, startPoint y: 252, endPoint x: 552, endPoint y: 255, distance: 105.0
click at [552, 255] on p "次回入荷後、 10月15日までにお届けを予定しています。" at bounding box center [763, 243] width 1051 height 28
click at [555, 272] on p at bounding box center [763, 271] width 1051 height 28
drag, startPoint x: 838, startPoint y: 250, endPoint x: 982, endPoint y: 249, distance: 144.0
click at [982, 249] on p "次回入荷後、 10月15日までにお届けを予定しています。" at bounding box center [763, 243] width 1051 height 28
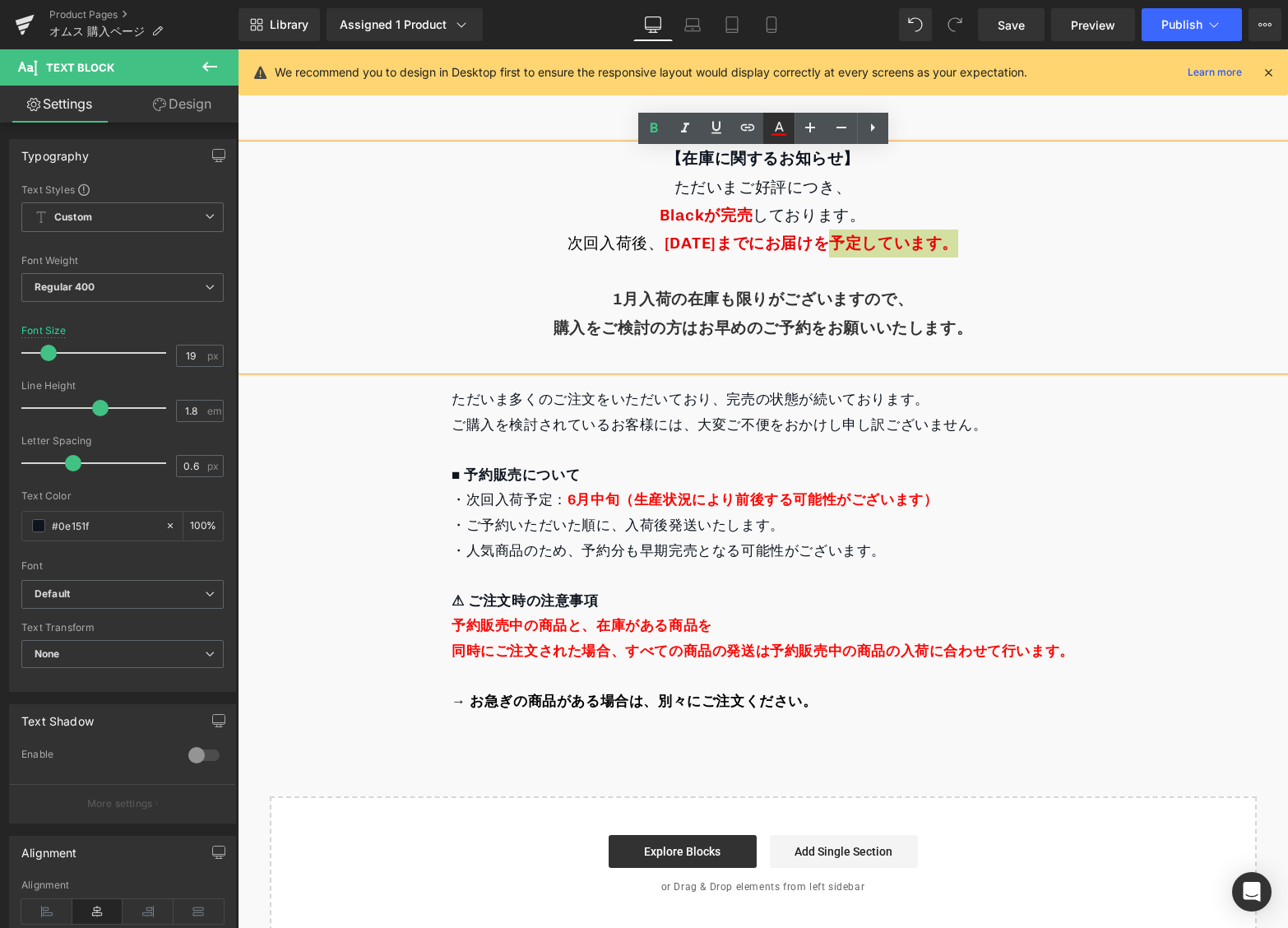
click at [785, 128] on icon at bounding box center [778, 128] width 20 height 20
type input "#ea0000"
type input "100"
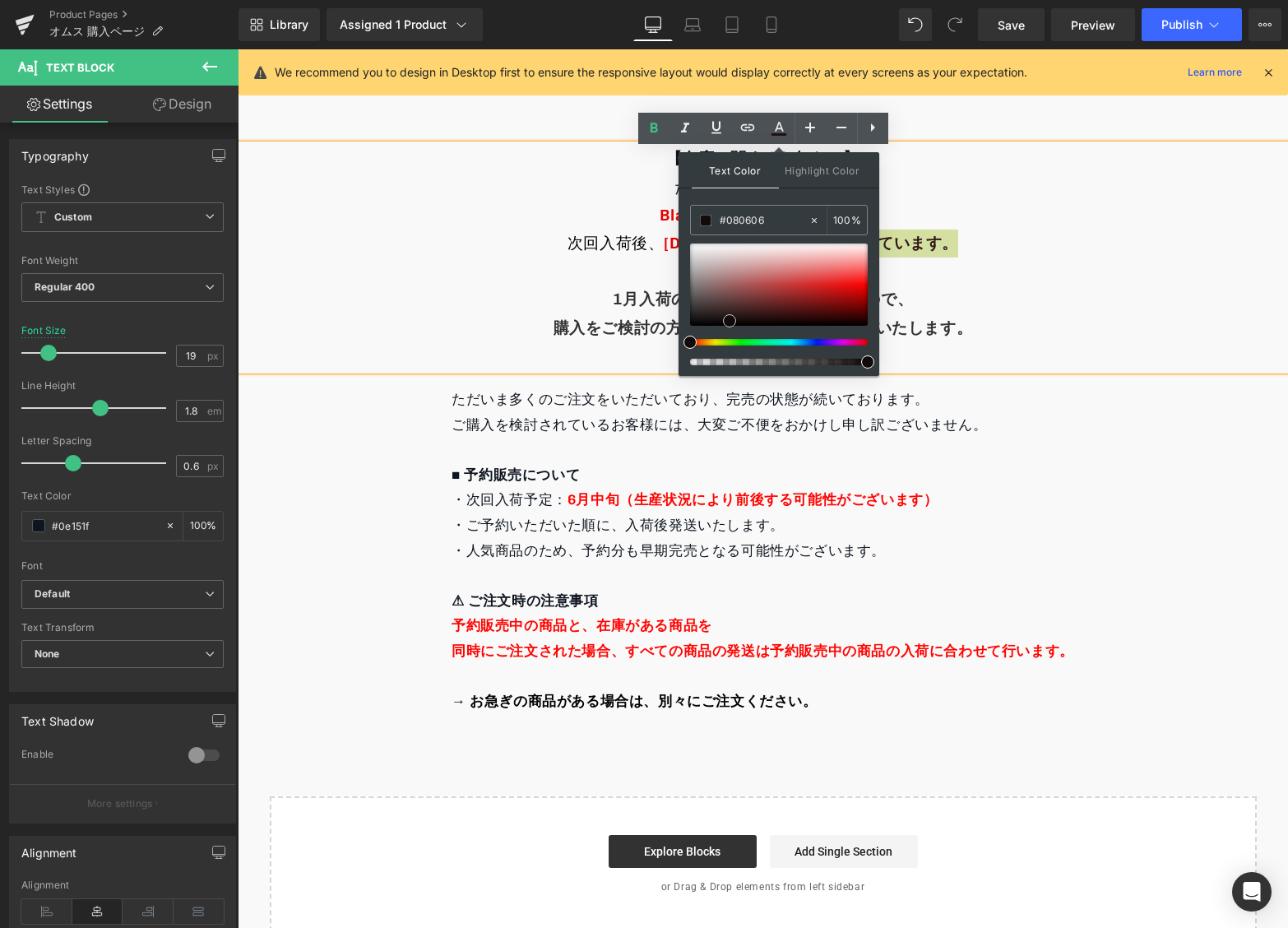
type input "#000000"
drag, startPoint x: 1105, startPoint y: 334, endPoint x: 659, endPoint y: 324, distance: 446.1
click at [996, 291] on p "1月入荷の在庫も限りがございますので、" at bounding box center [763, 299] width 1051 height 28
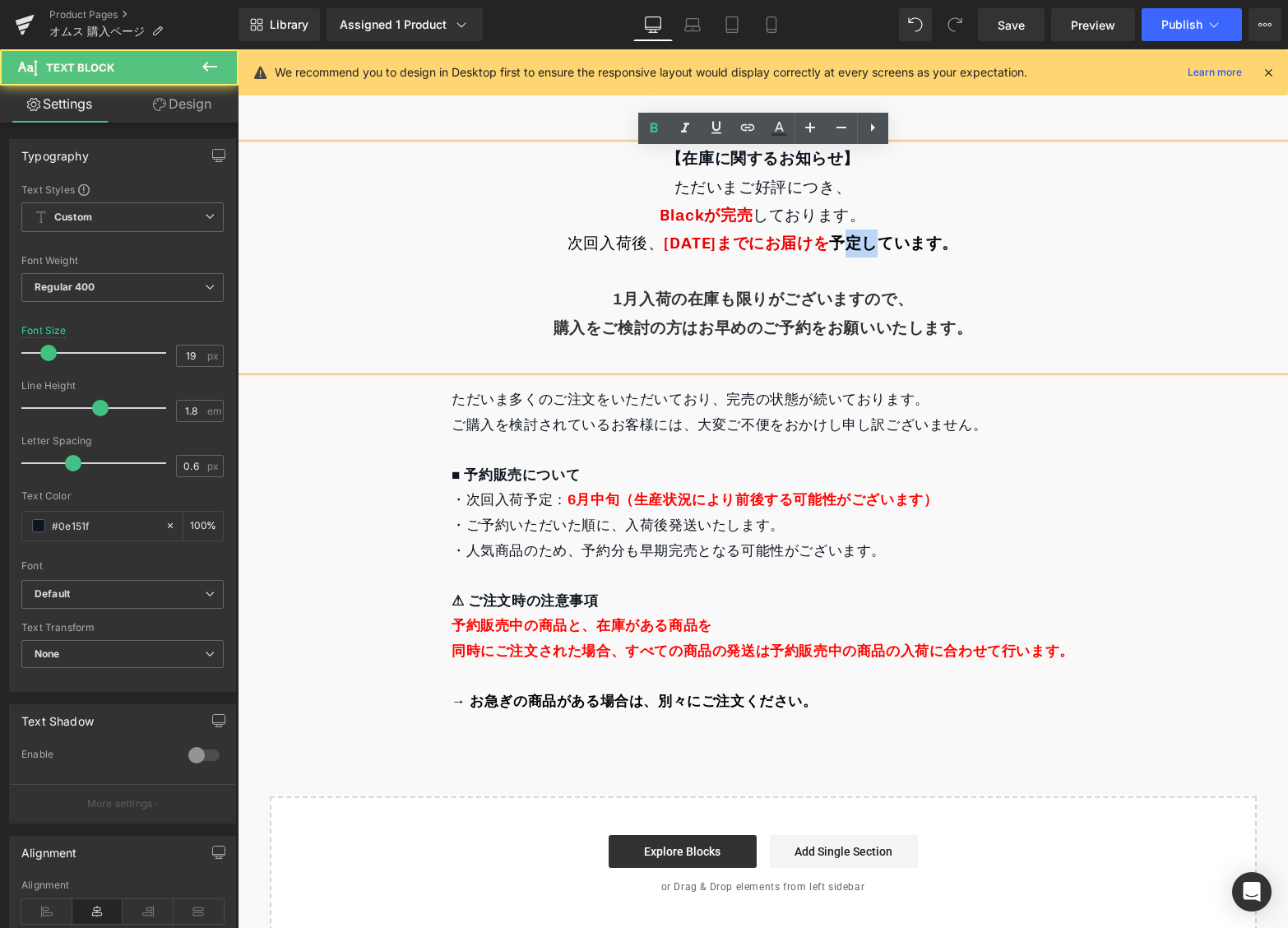
drag, startPoint x: 854, startPoint y: 250, endPoint x: 889, endPoint y: 252, distance: 35.1
click at [892, 252] on strong "予定しています。" at bounding box center [894, 243] width 130 height 19
click at [883, 252] on strong "予定しています。" at bounding box center [894, 243] width 130 height 19
drag, startPoint x: 831, startPoint y: 249, endPoint x: 973, endPoint y: 254, distance: 142.1
click at [973, 254] on p "次回入荷後、 10月15日までにお届けを 予定しています。" at bounding box center [763, 243] width 1051 height 28
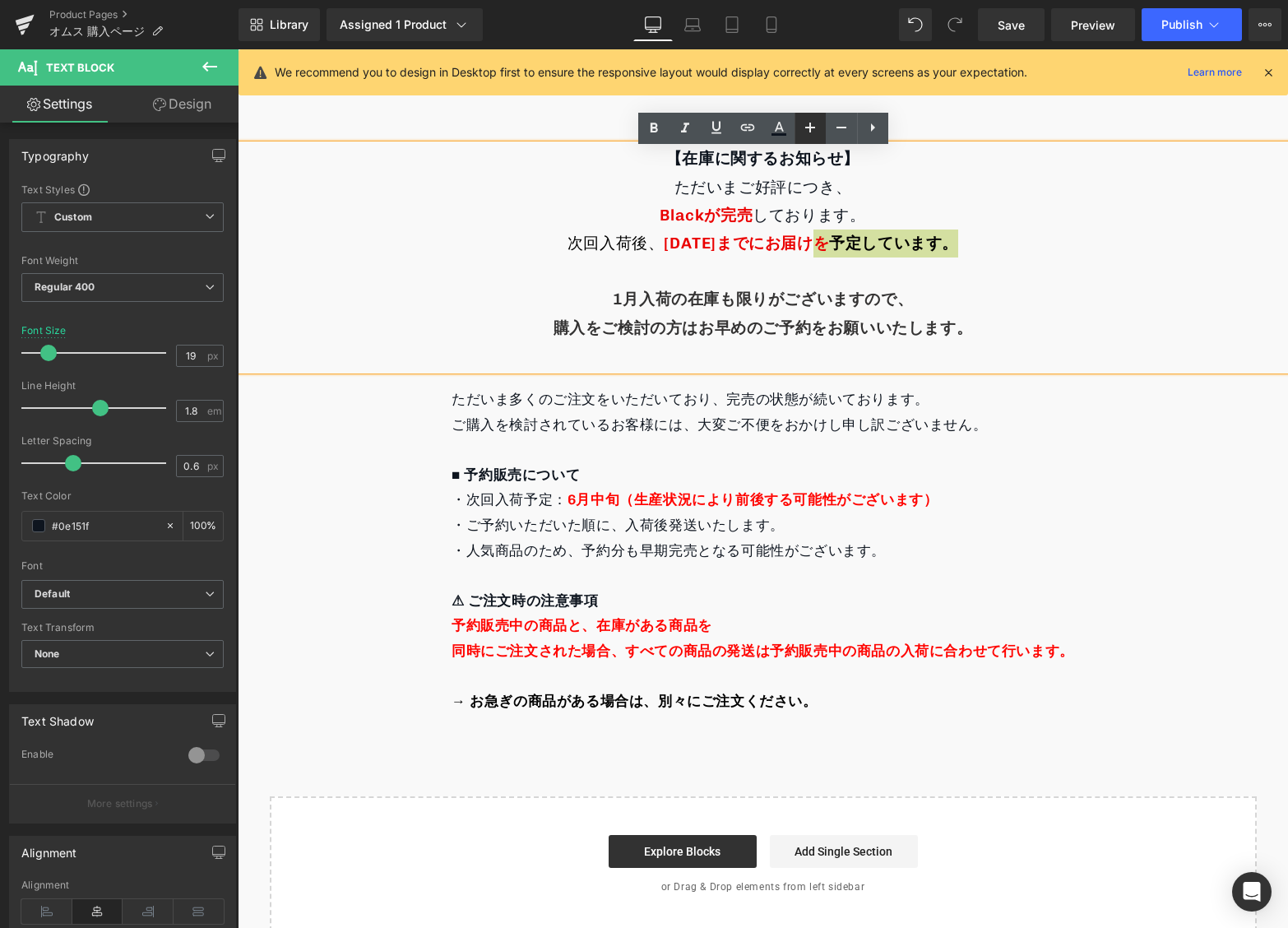
click at [795, 134] on link at bounding box center [810, 128] width 31 height 31
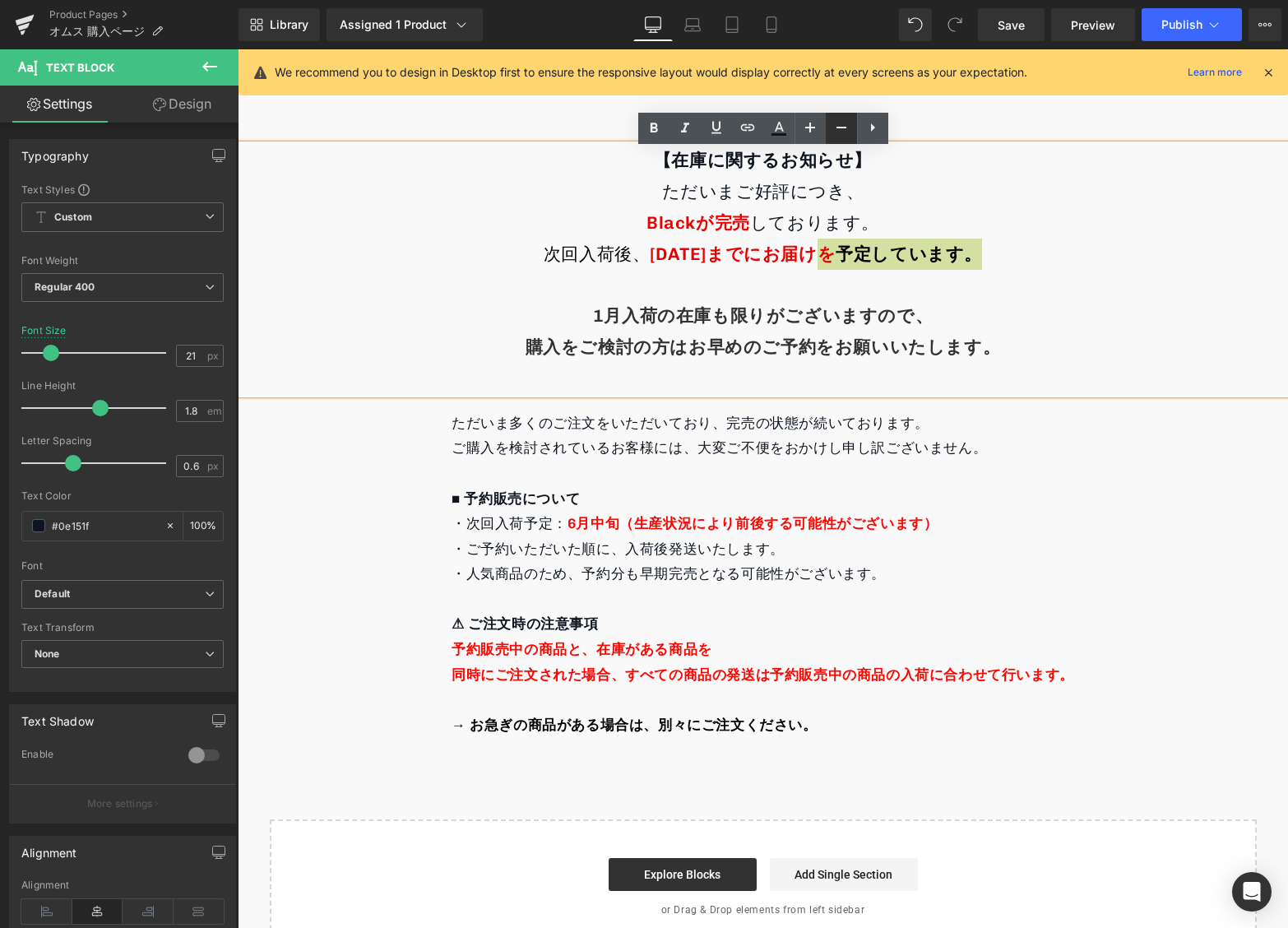
click at [838, 131] on icon at bounding box center [841, 127] width 20 height 20
type input "19"
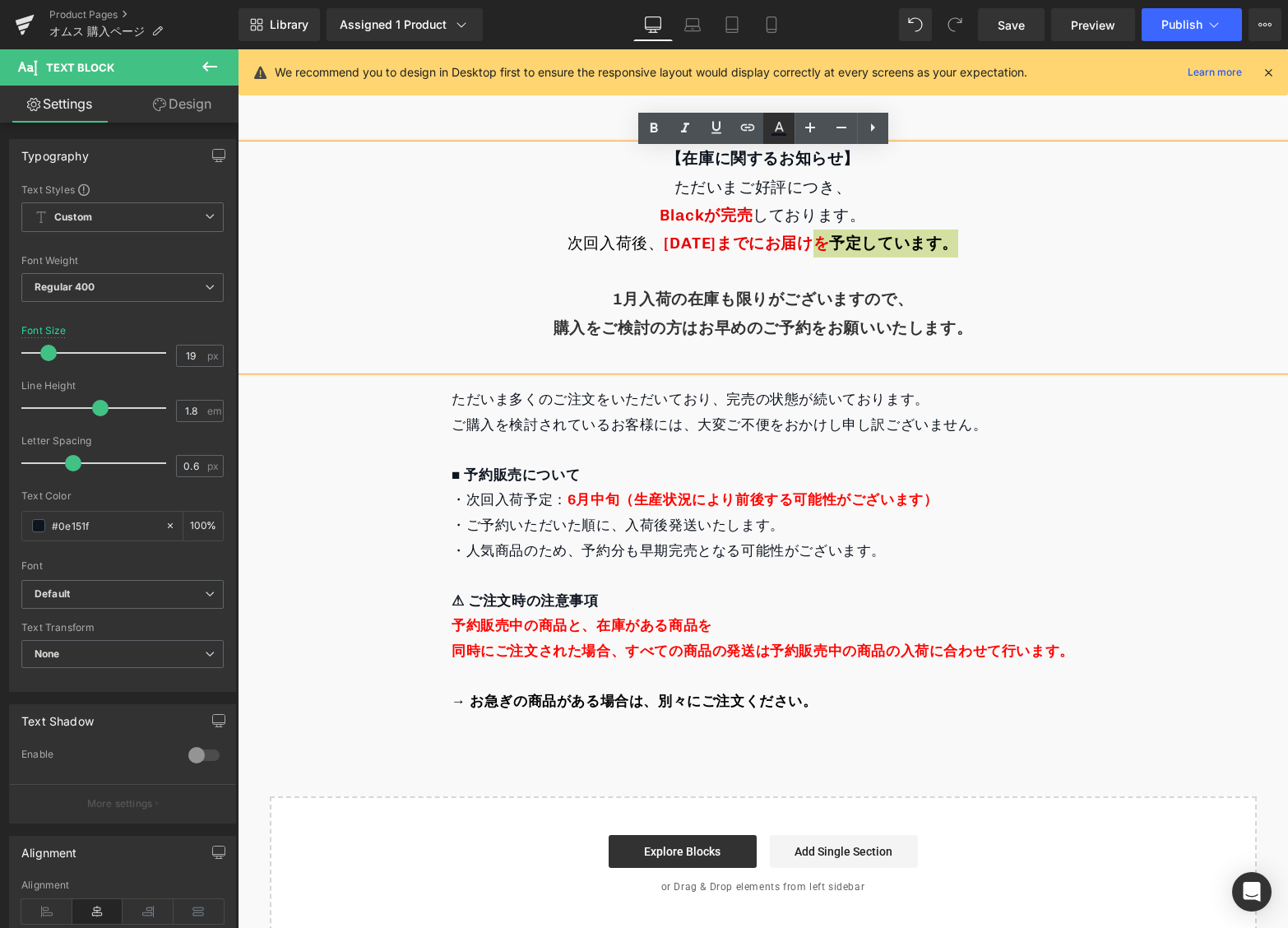
click at [789, 132] on link at bounding box center [778, 128] width 31 height 31
type input "#0e151f"
type input "100"
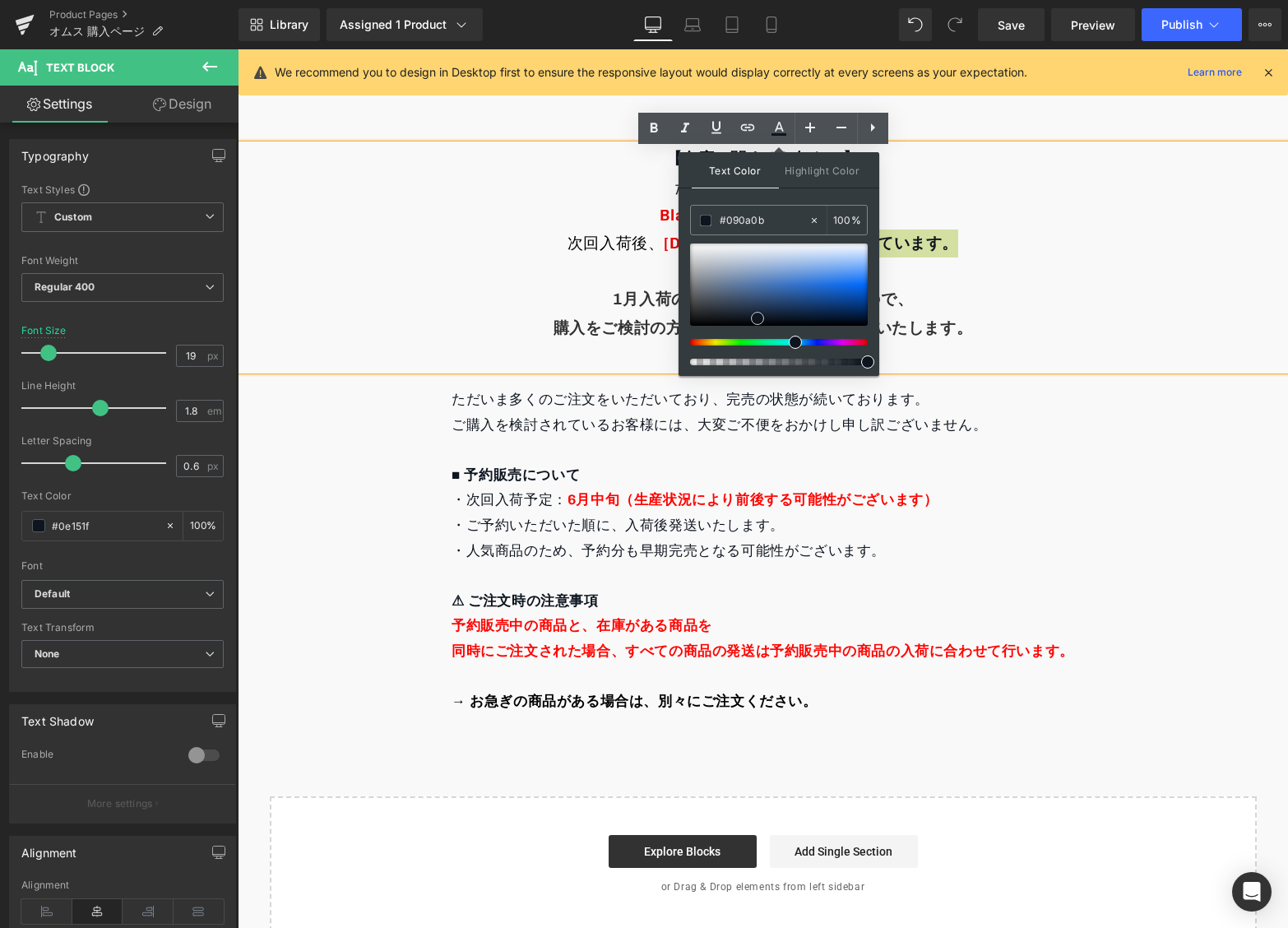
type input "#070707"
drag, startPoint x: 994, startPoint y: 362, endPoint x: 630, endPoint y: 330, distance: 365.4
click at [629, 276] on p at bounding box center [763, 271] width 1051 height 28
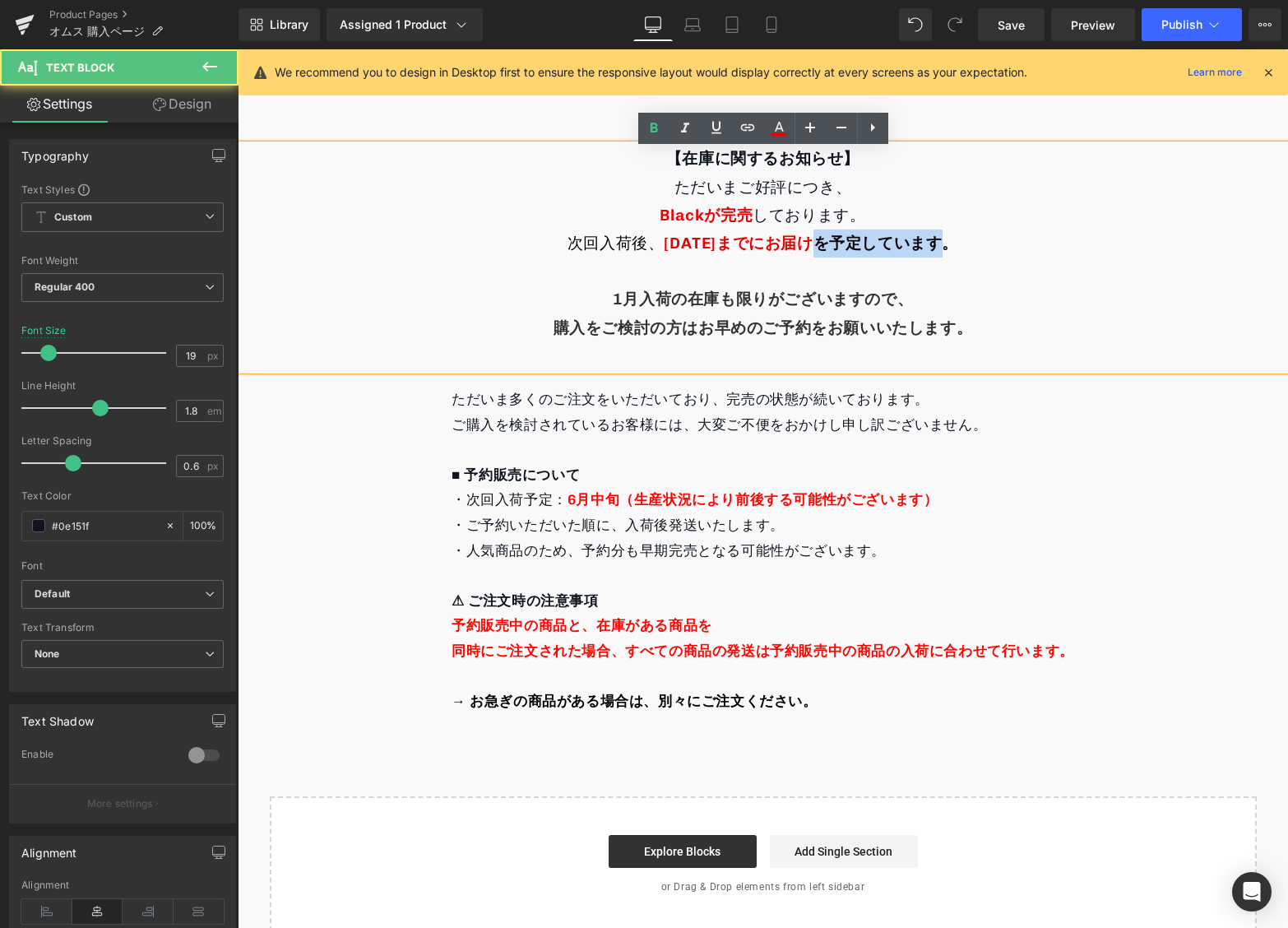
drag, startPoint x: 831, startPoint y: 250, endPoint x: 959, endPoint y: 246, distance: 128.1
click at [958, 246] on span "を 予定しています。" at bounding box center [886, 243] width 145 height 19
click at [958, 249] on strong "予定しています。" at bounding box center [894, 243] width 130 height 19
drag, startPoint x: 967, startPoint y: 250, endPoint x: 823, endPoint y: 252, distance: 144.0
click at [823, 252] on p "次回入荷後、 10月15日までにお届け を 予定しています。" at bounding box center [763, 243] width 1051 height 28
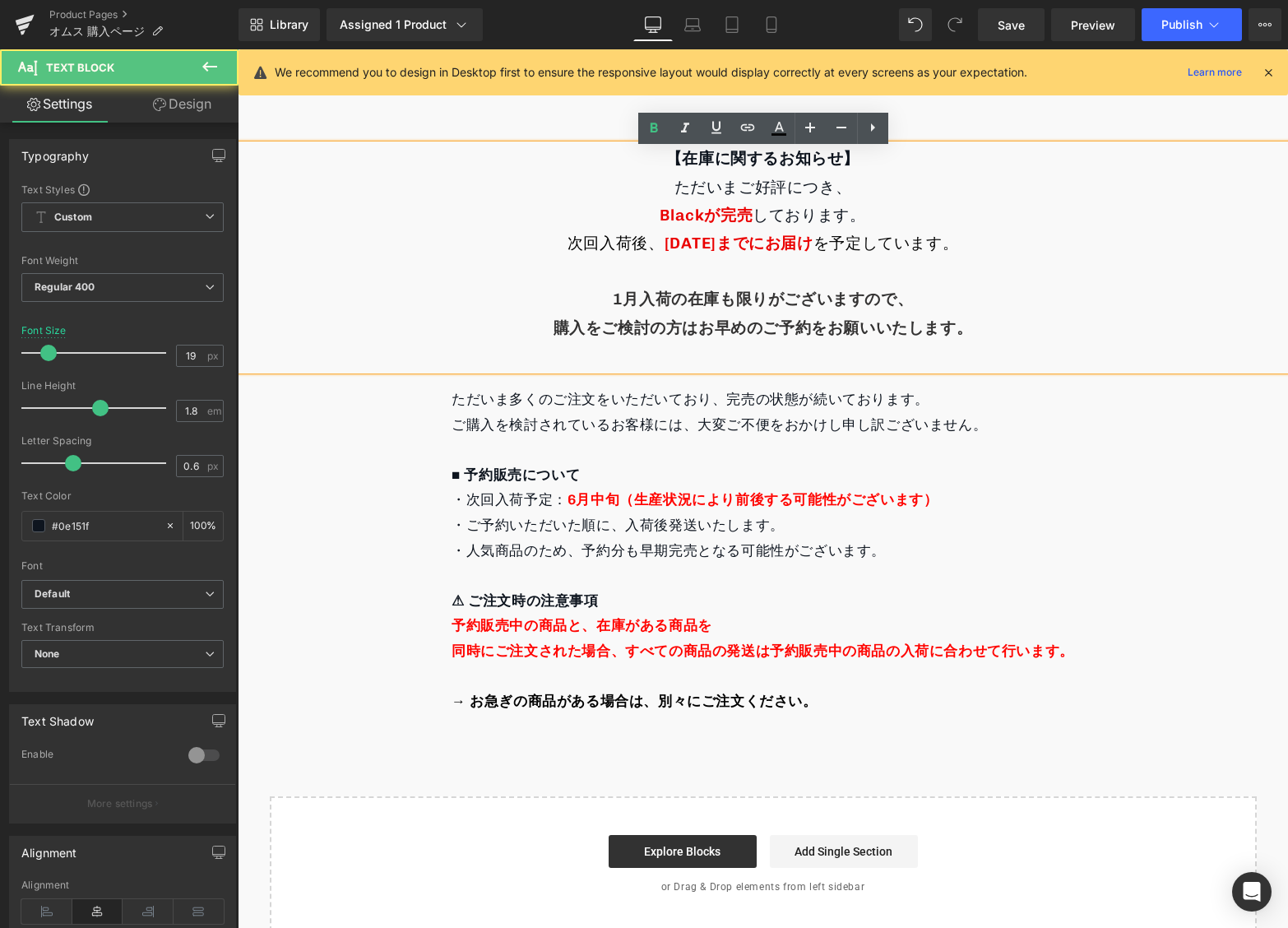
click at [827, 265] on p at bounding box center [763, 271] width 1051 height 28
click at [658, 500] on strong "月中旬（生産状況により前後する可能性がございます）" at bounding box center [756, 498] width 362 height 16
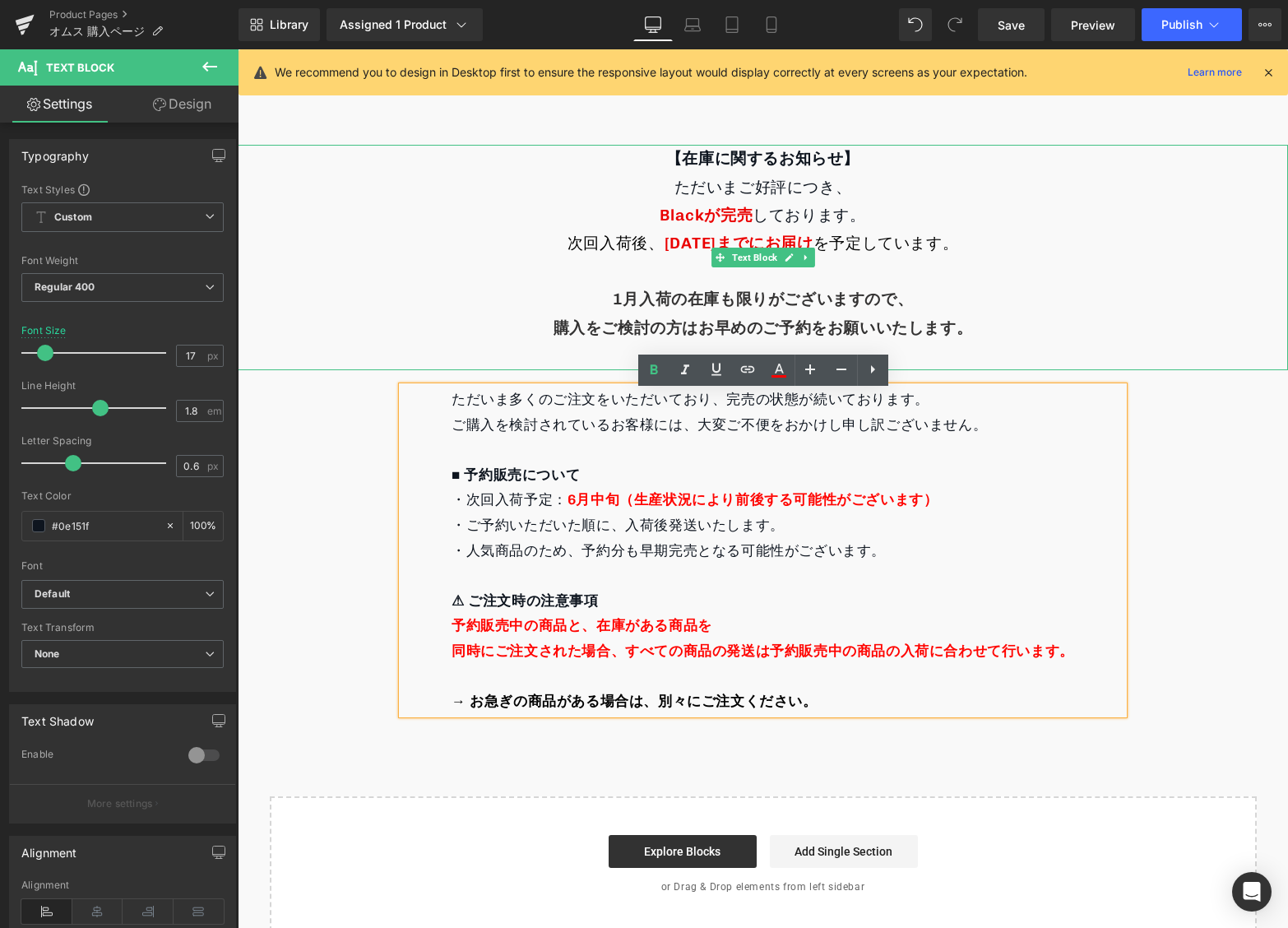
click at [635, 324] on p "購入をご検討の方はお早めのご予約をお願いいたします。" at bounding box center [763, 328] width 1051 height 28
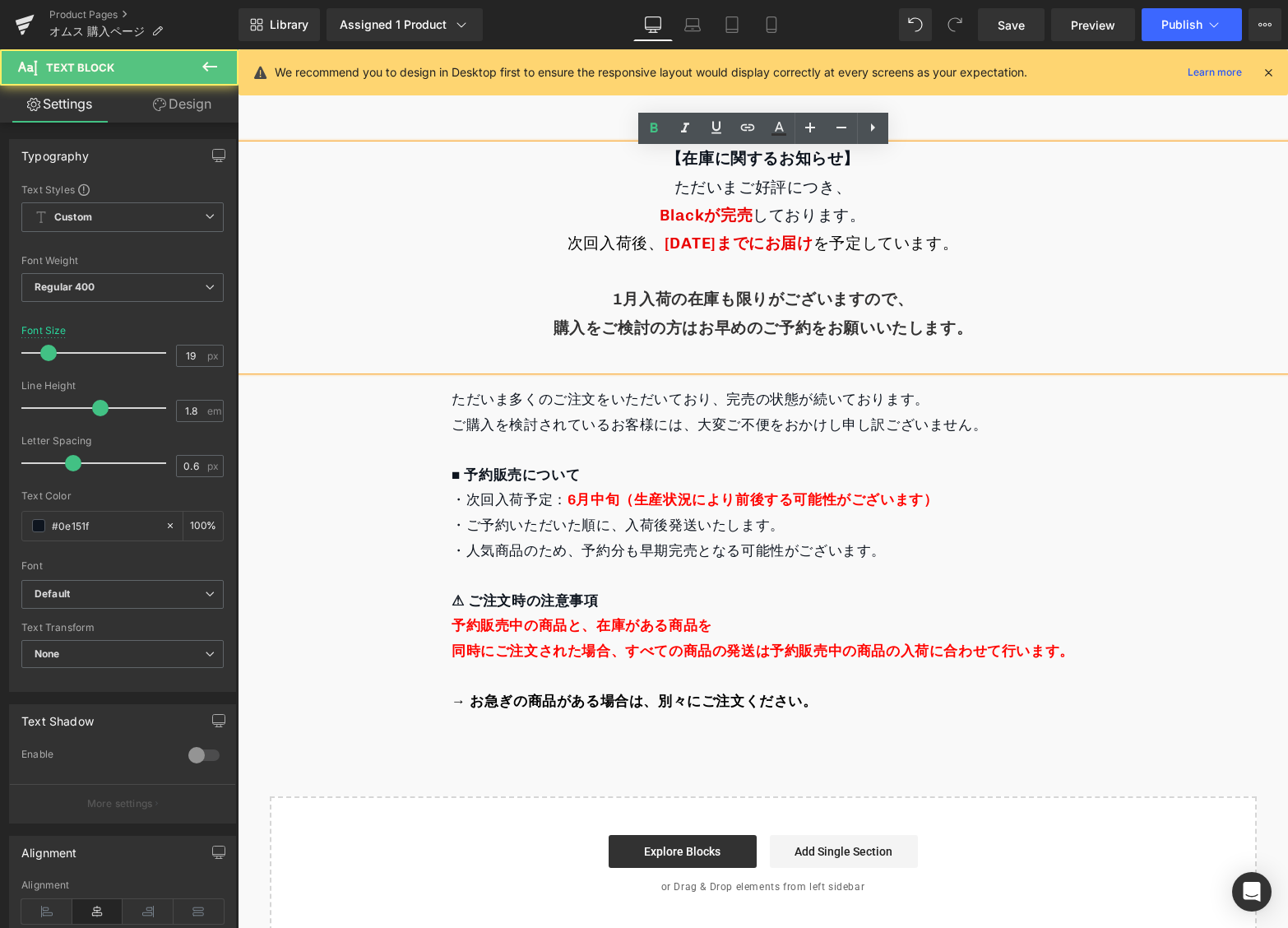
click at [627, 299] on span "1月入荷の在庫も限りがございますので、" at bounding box center [762, 299] width 300 height 19
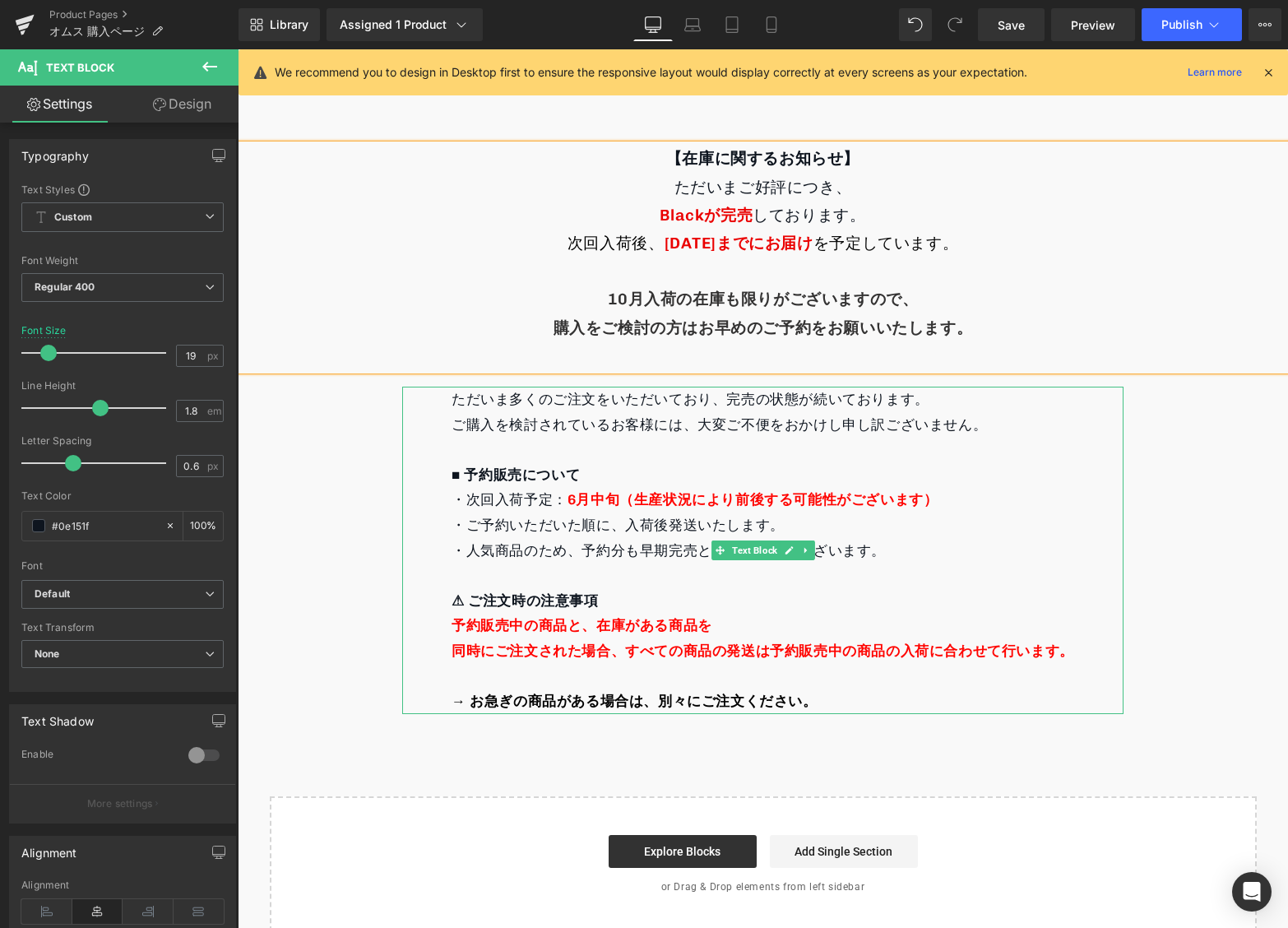
click at [674, 423] on p "ご購入を検討されているお客様には、大変ご不便をおかけし申し訳ございません。" at bounding box center [763, 425] width 623 height 26
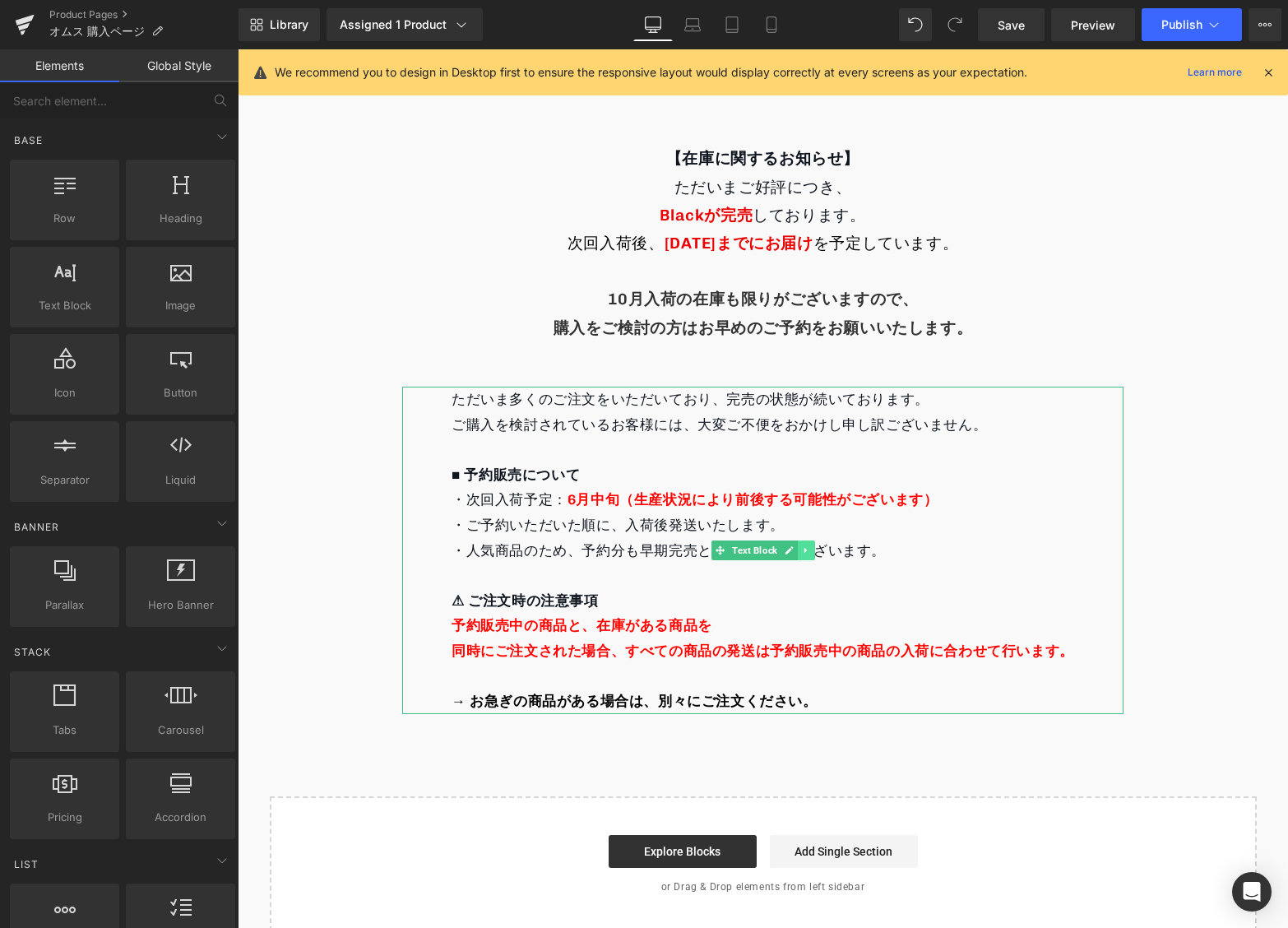
click at [806, 560] on link at bounding box center [807, 550] width 17 height 20
click at [811, 555] on icon at bounding box center [814, 549] width 9 height 9
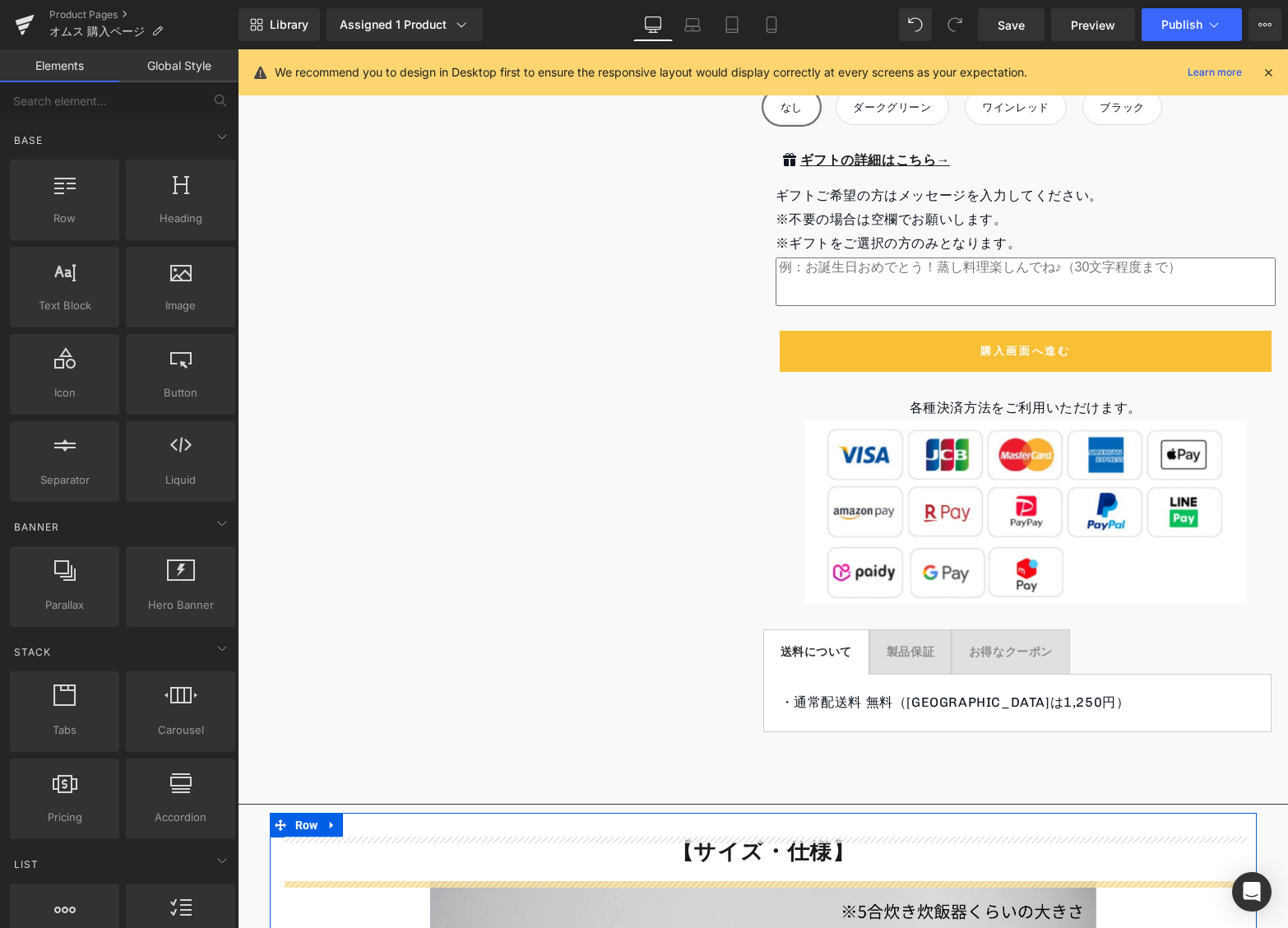
scroll to position [0, 0]
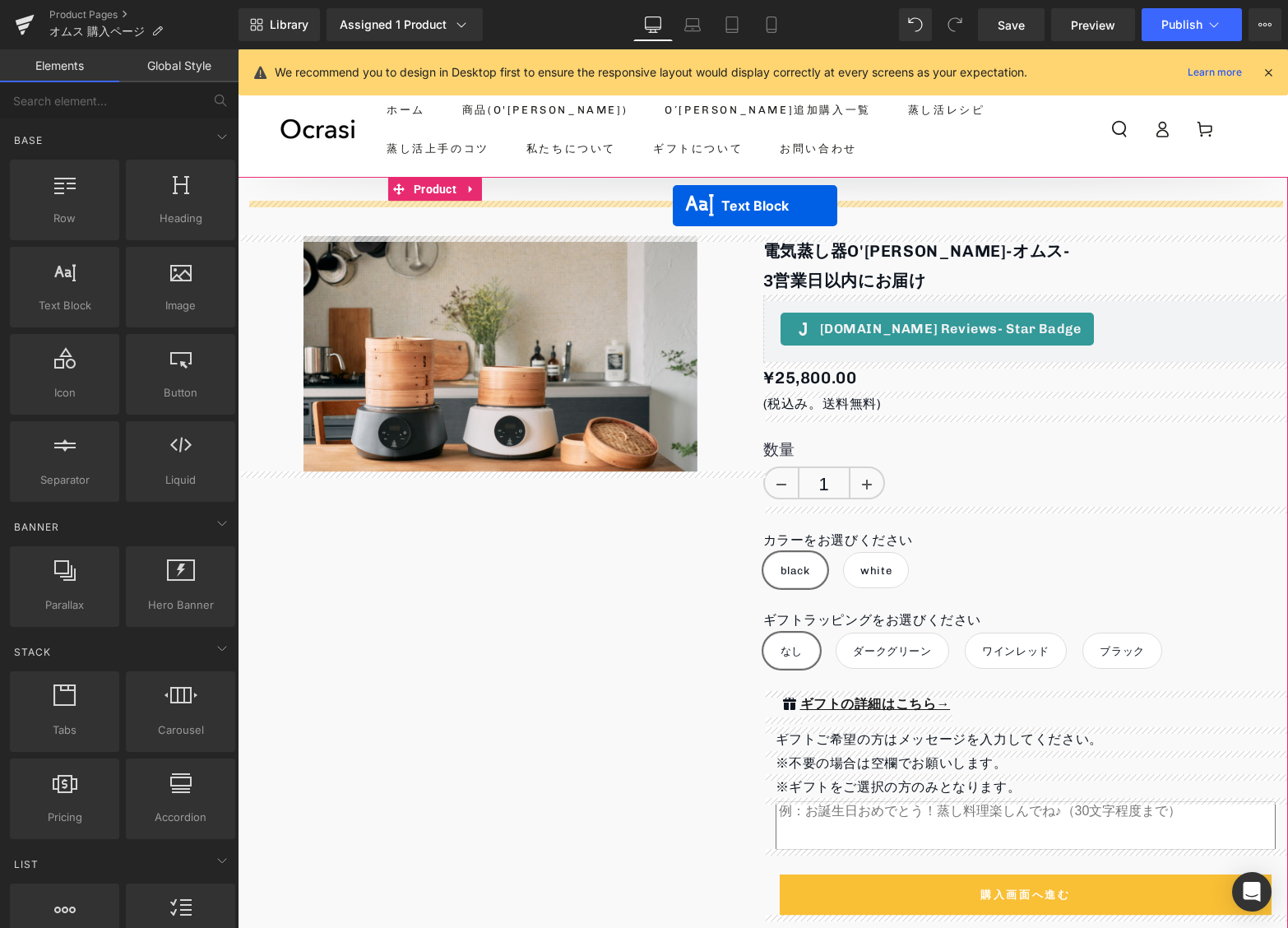
drag, startPoint x: 719, startPoint y: 347, endPoint x: 673, endPoint y: 206, distance: 148.3
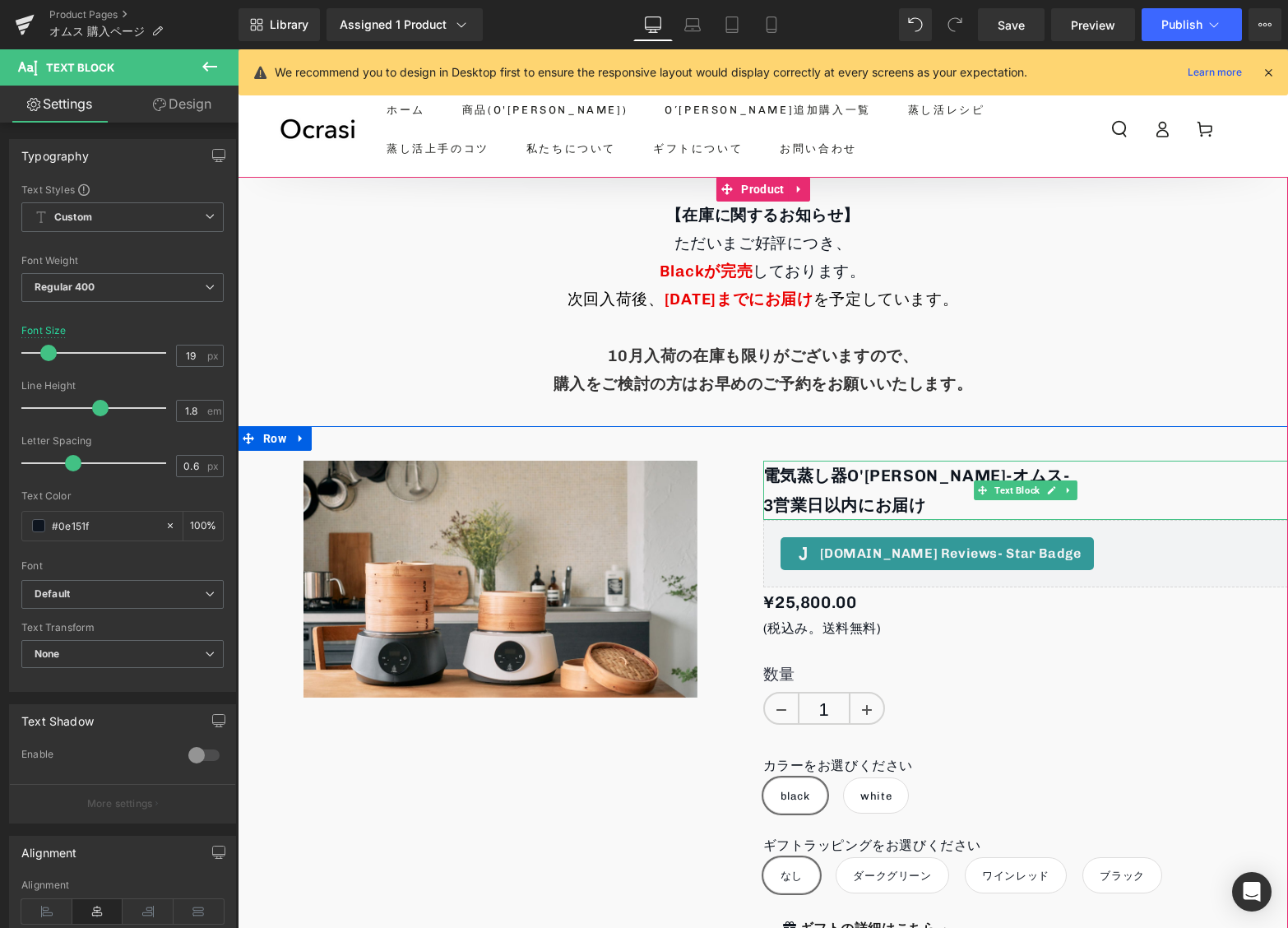
click at [780, 497] on b "3営業日以内にお届け" at bounding box center [844, 505] width 163 height 20
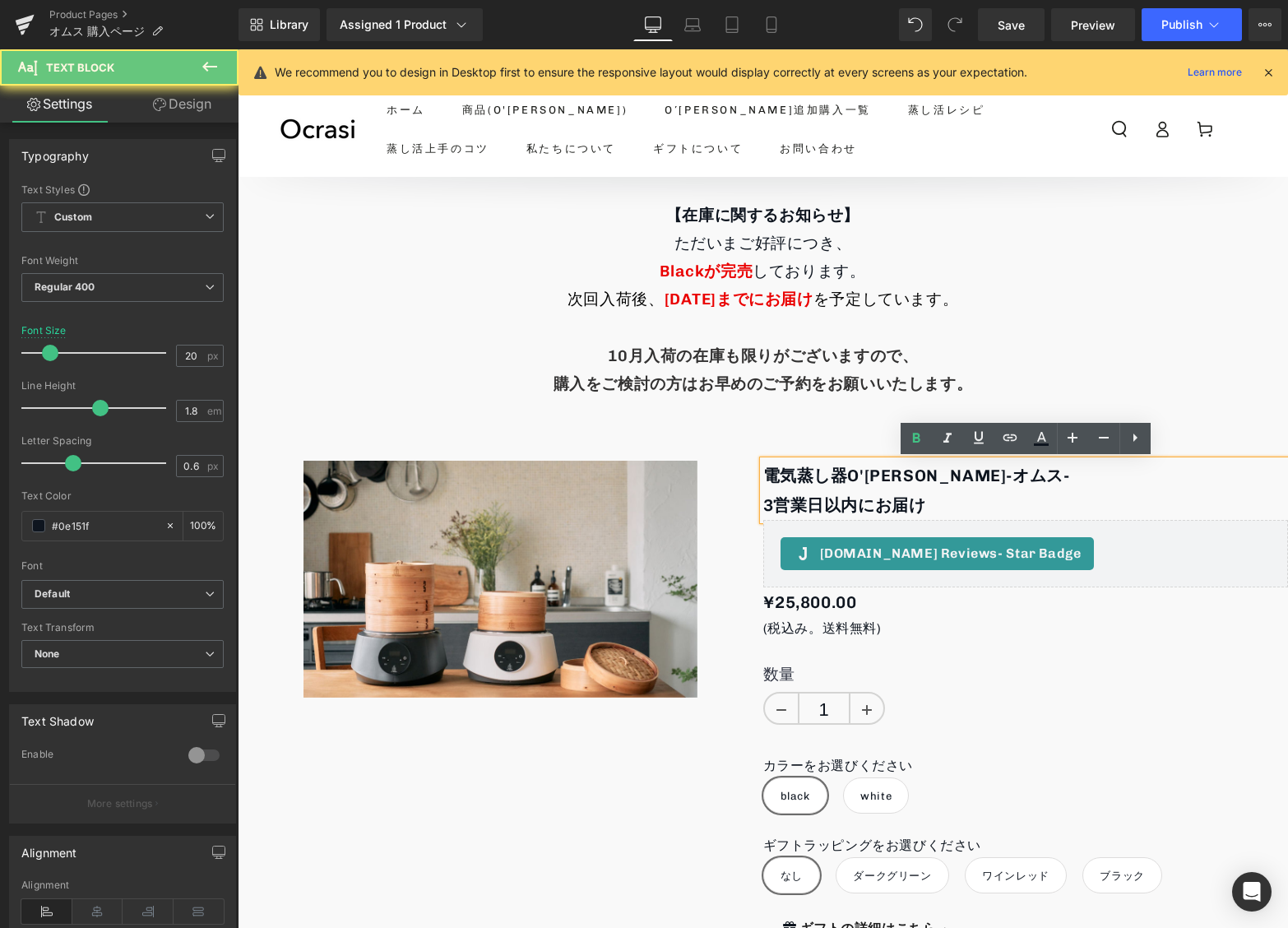
click at [967, 514] on div "3営業日以内にお届け" at bounding box center [1026, 505] width 526 height 30
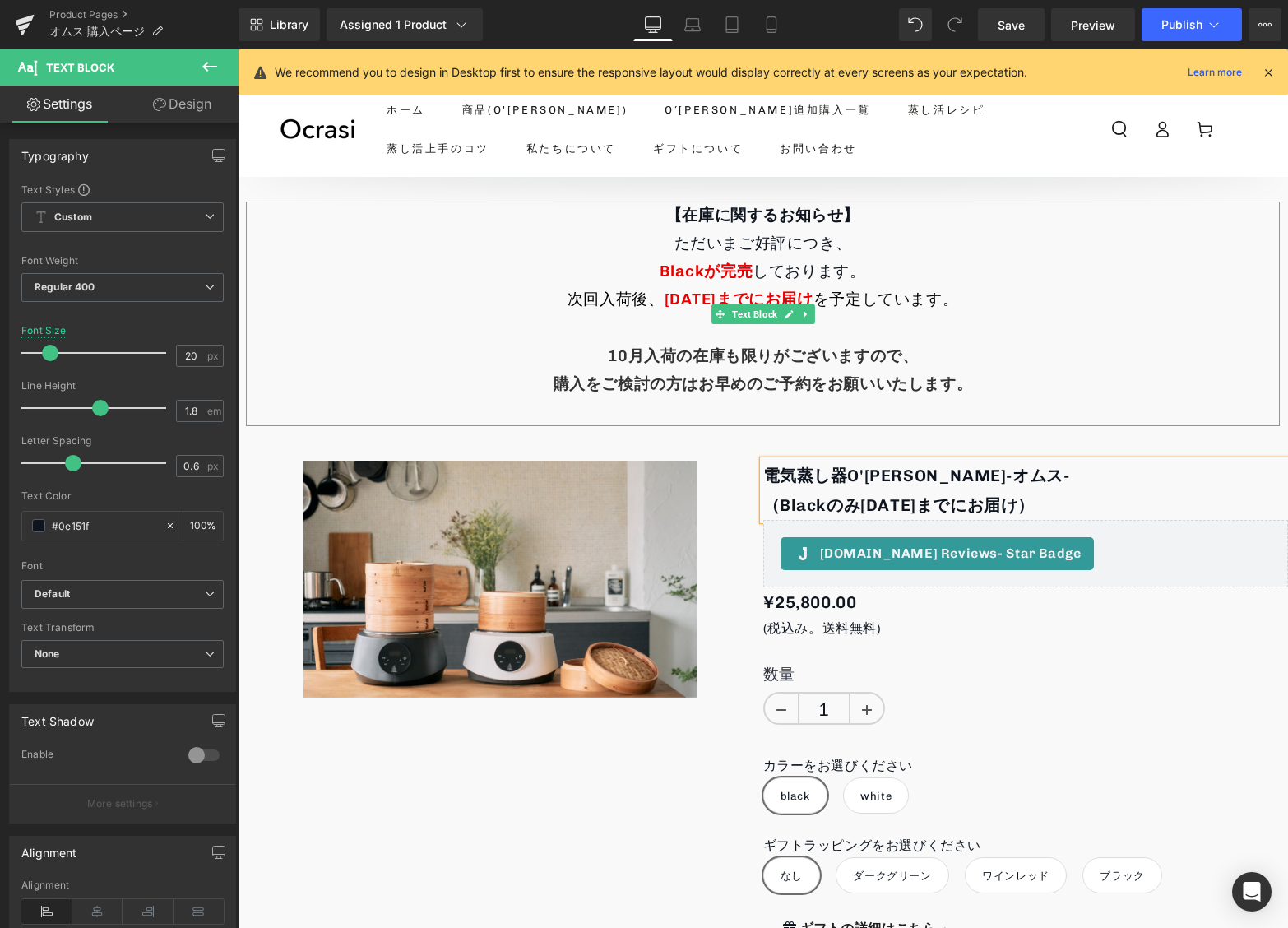
click at [1154, 353] on p "10月入荷の在庫も限りがございますので、" at bounding box center [762, 355] width 1034 height 28
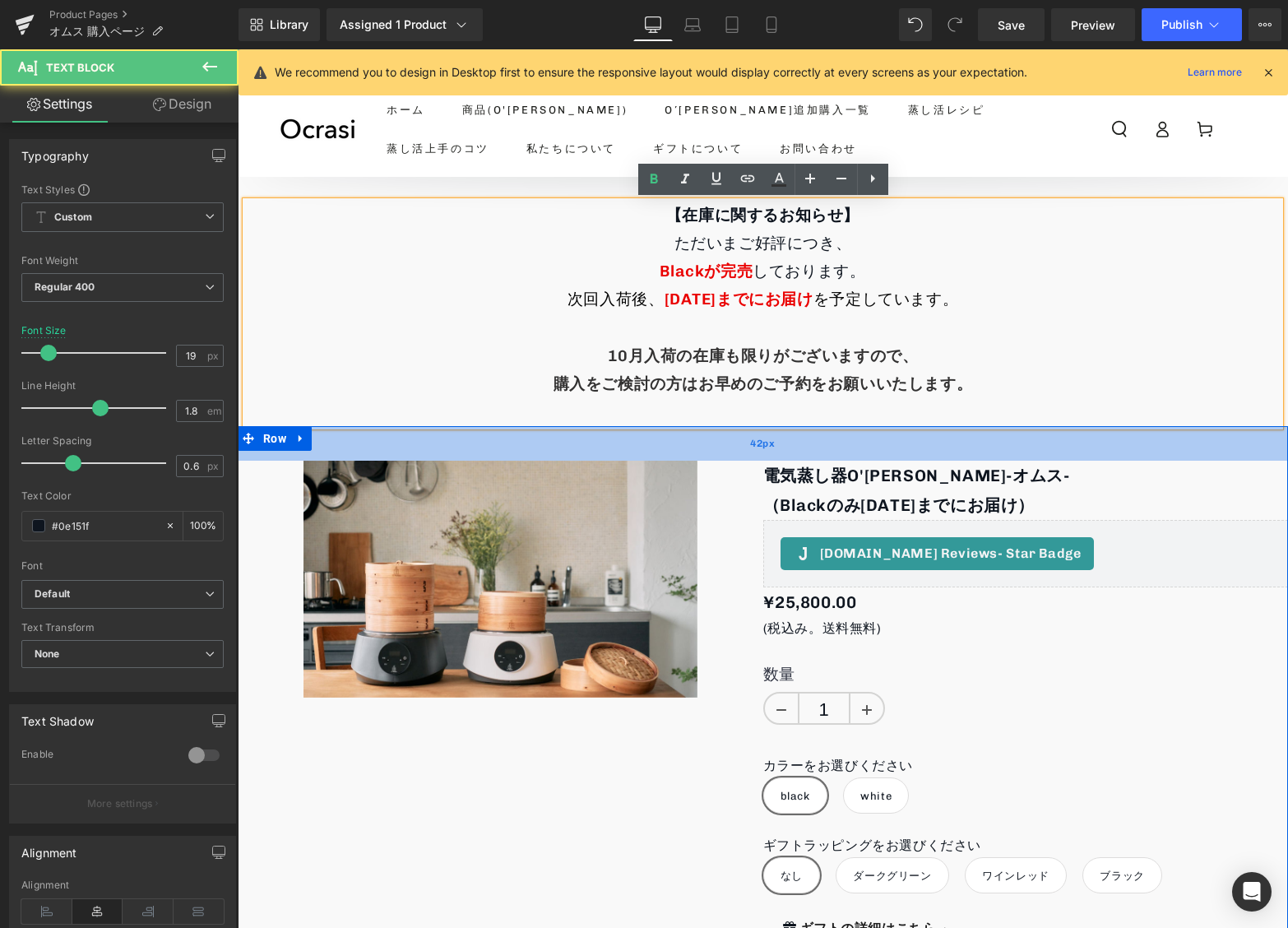
click at [1194, 443] on div "42px" at bounding box center [763, 443] width 1051 height 34
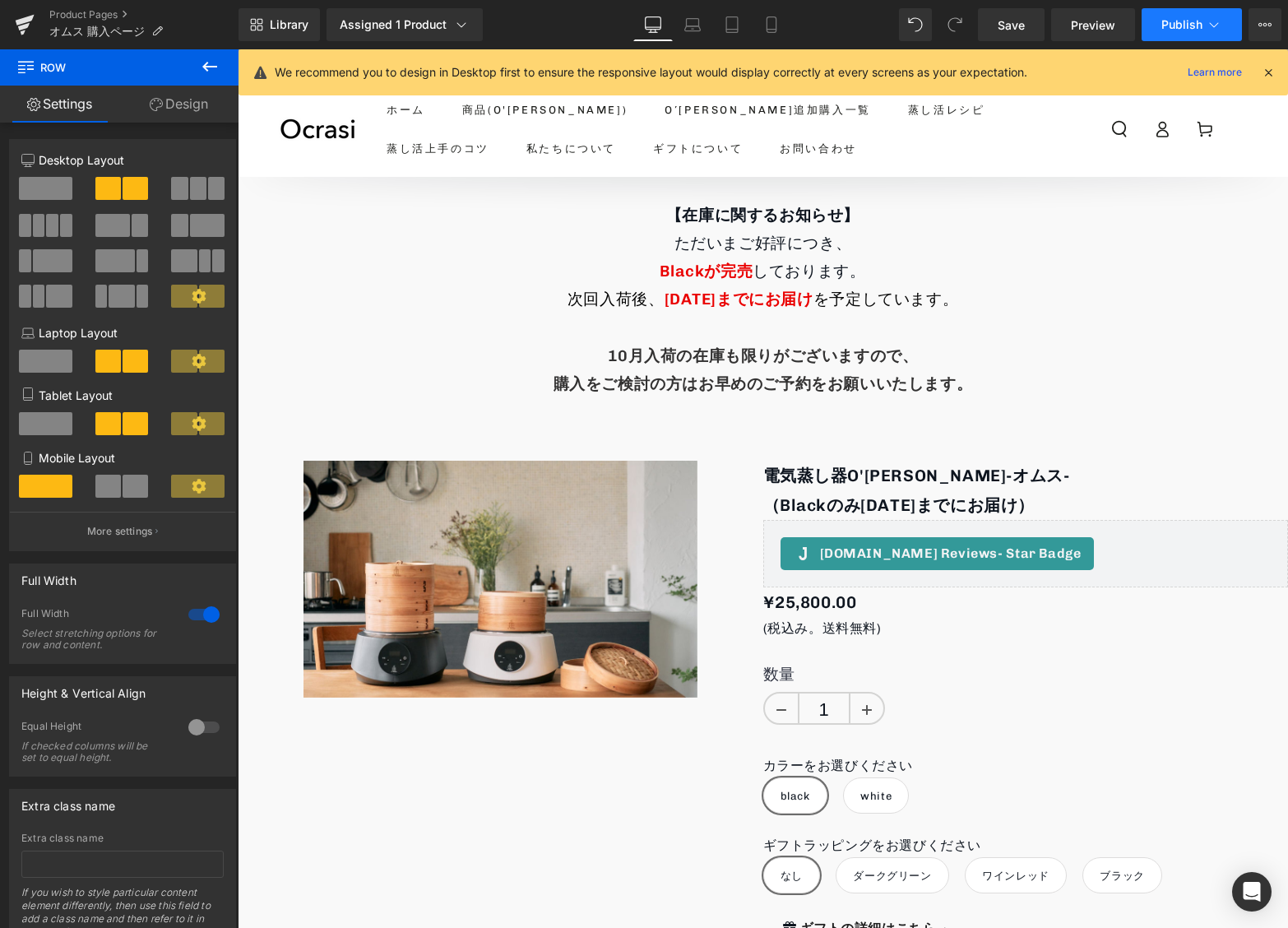
click at [1197, 31] on button "Publish" at bounding box center [1191, 25] width 100 height 33
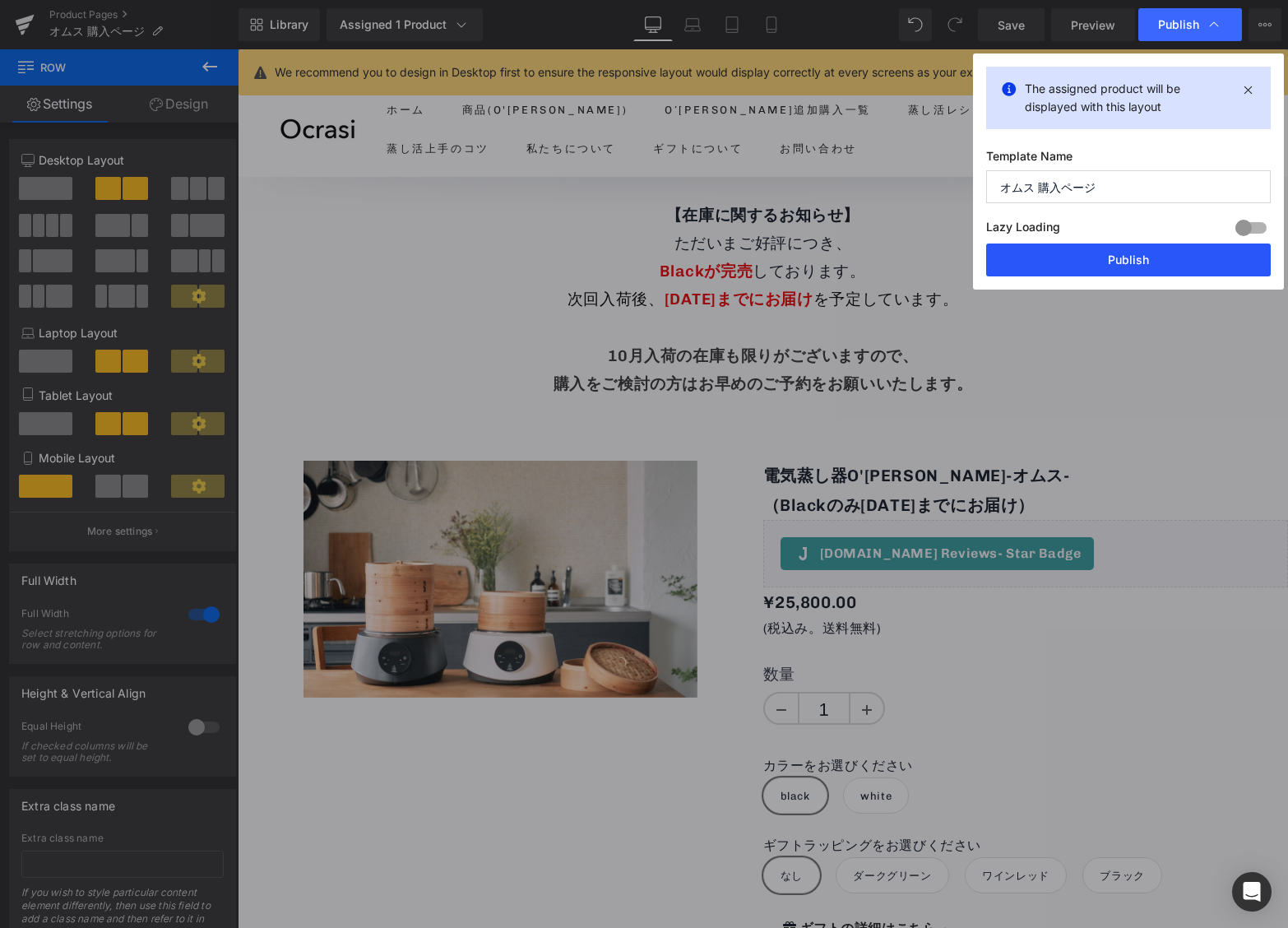
click at [1125, 260] on button "Publish" at bounding box center [1128, 260] width 285 height 33
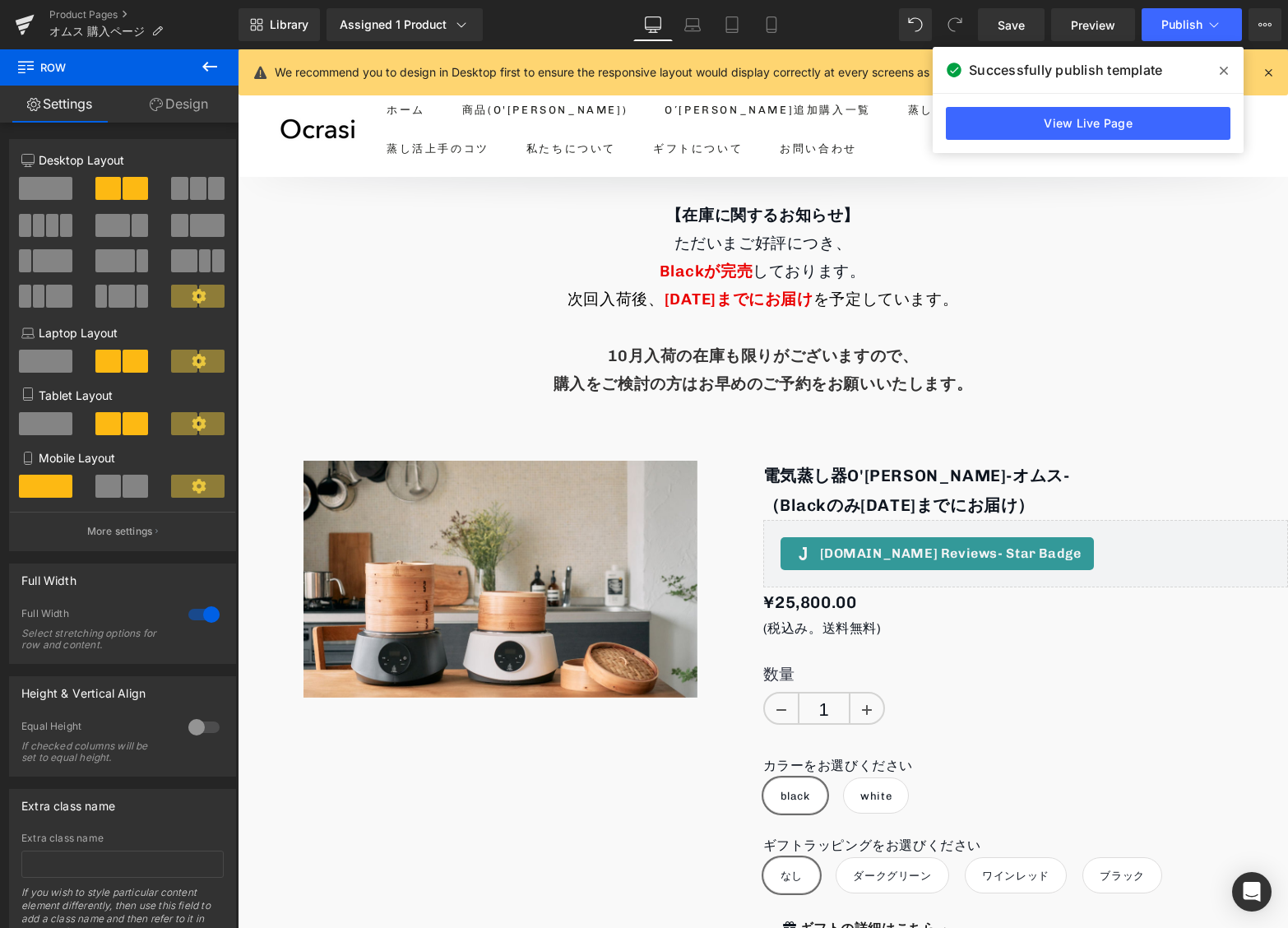
click at [1212, 63] on span at bounding box center [1224, 71] width 27 height 27
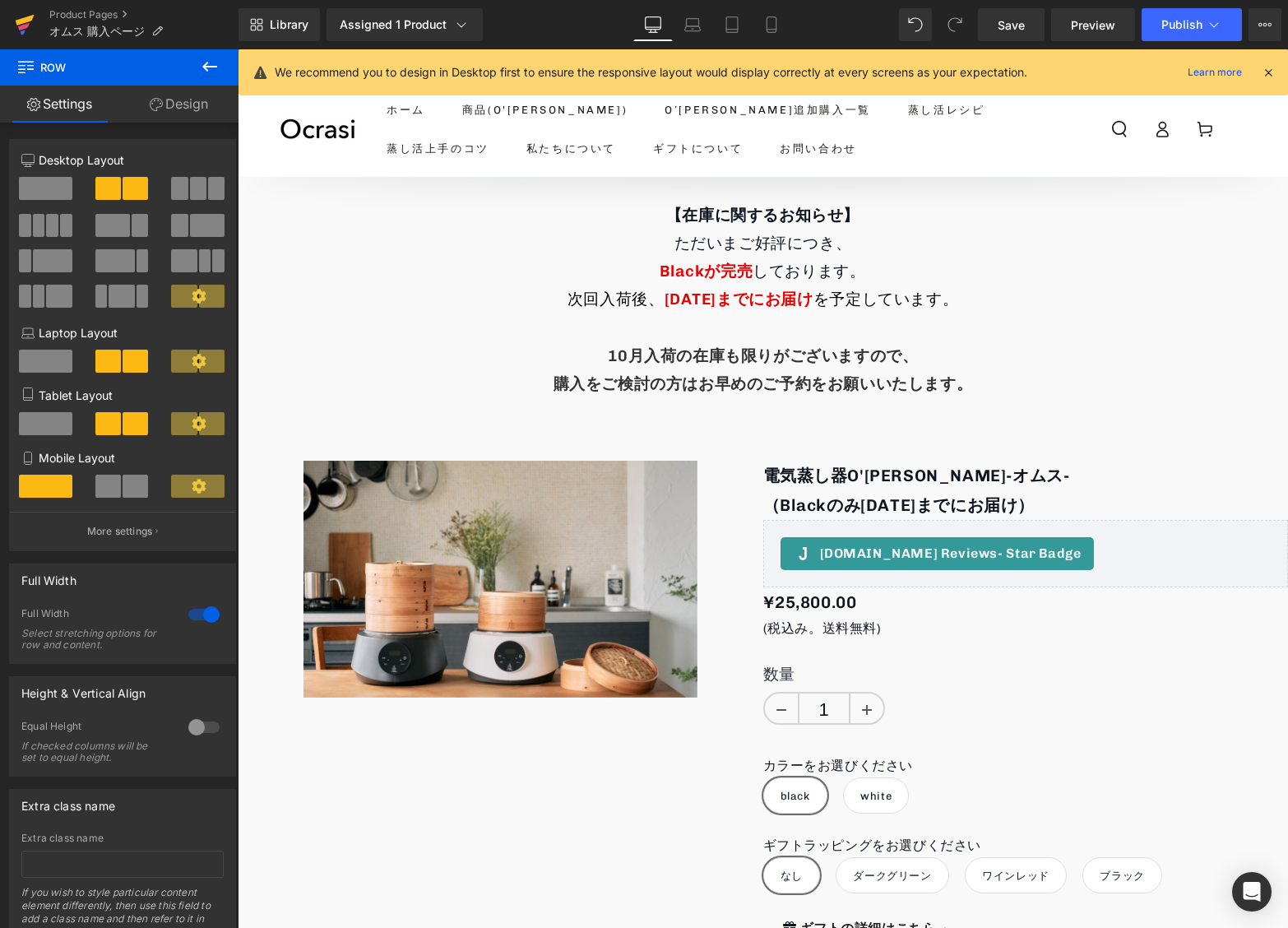
click at [28, 28] on icon at bounding box center [25, 24] width 20 height 41
